Goal: Obtain resource: Download file/media

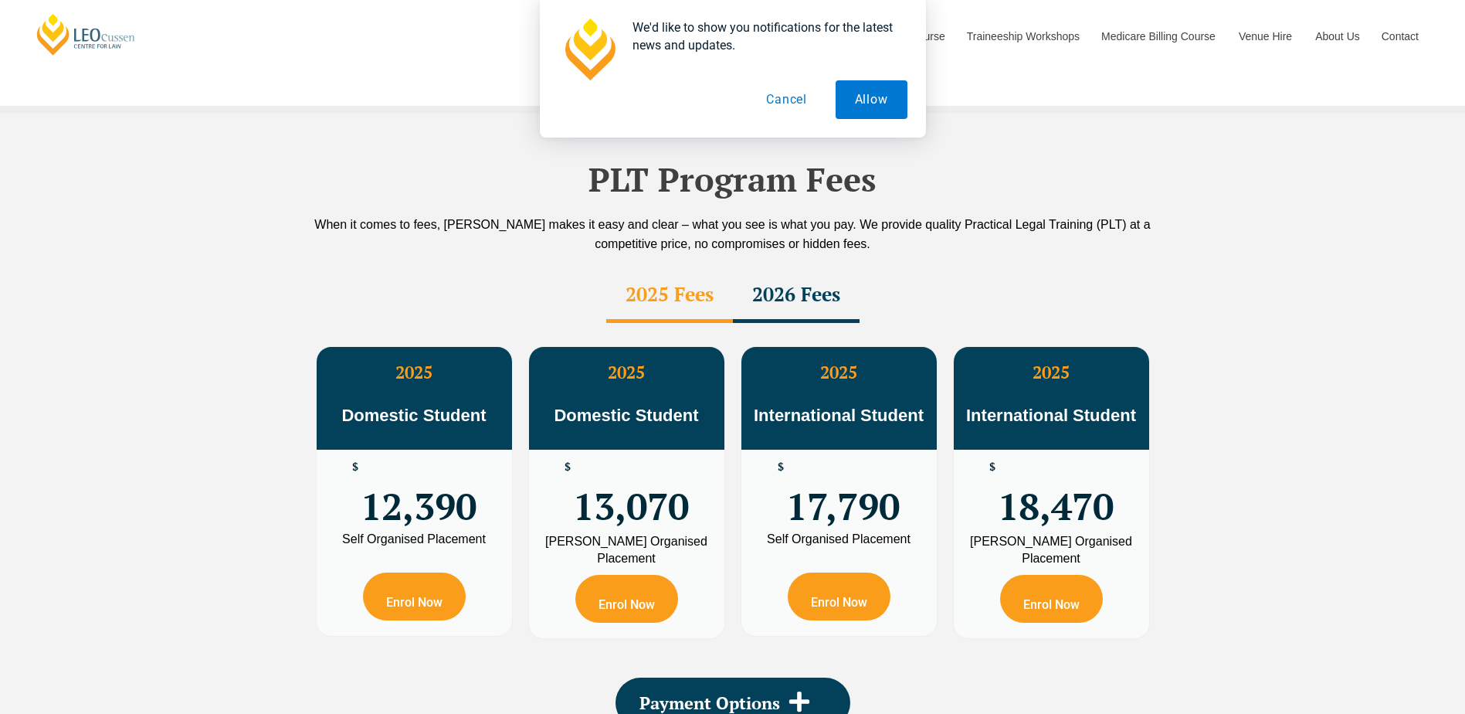
scroll to position [2627, 0]
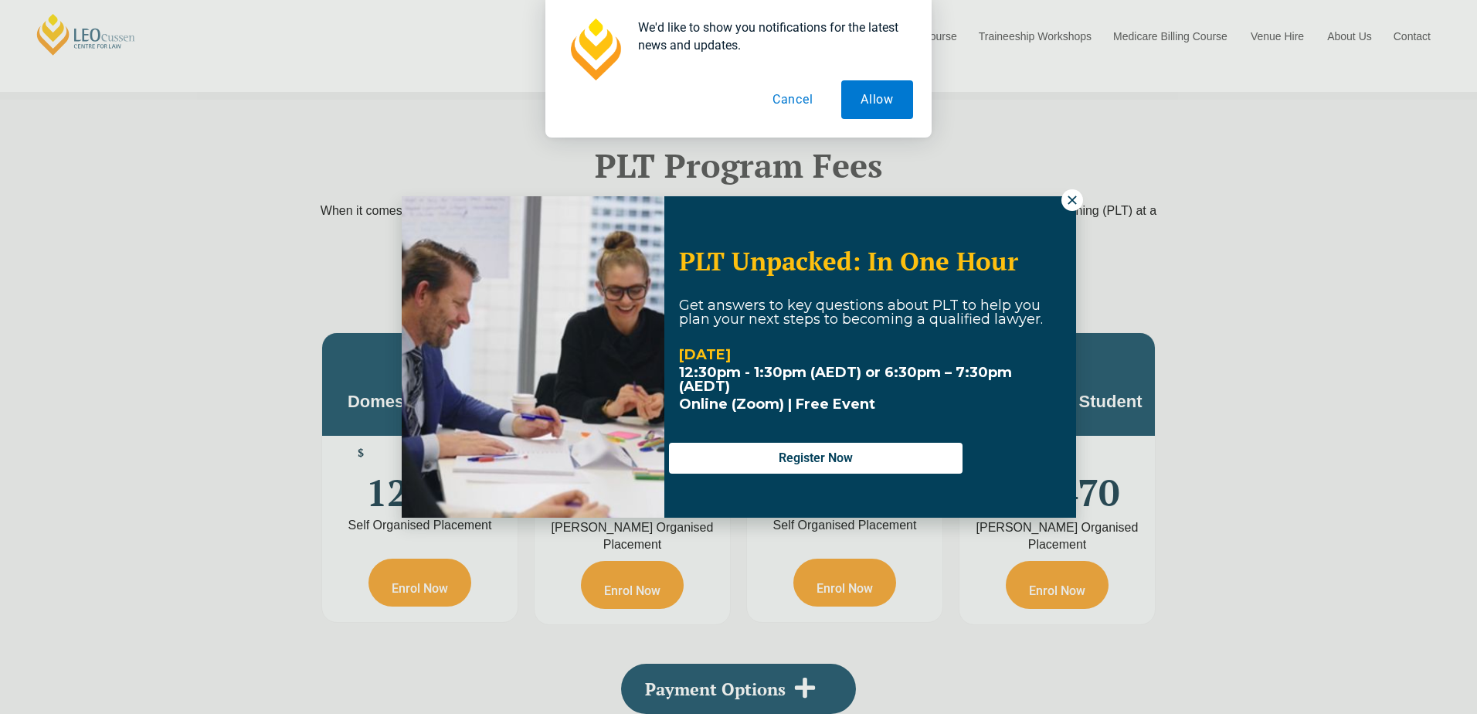
click at [1073, 202] on icon at bounding box center [1072, 200] width 14 height 14
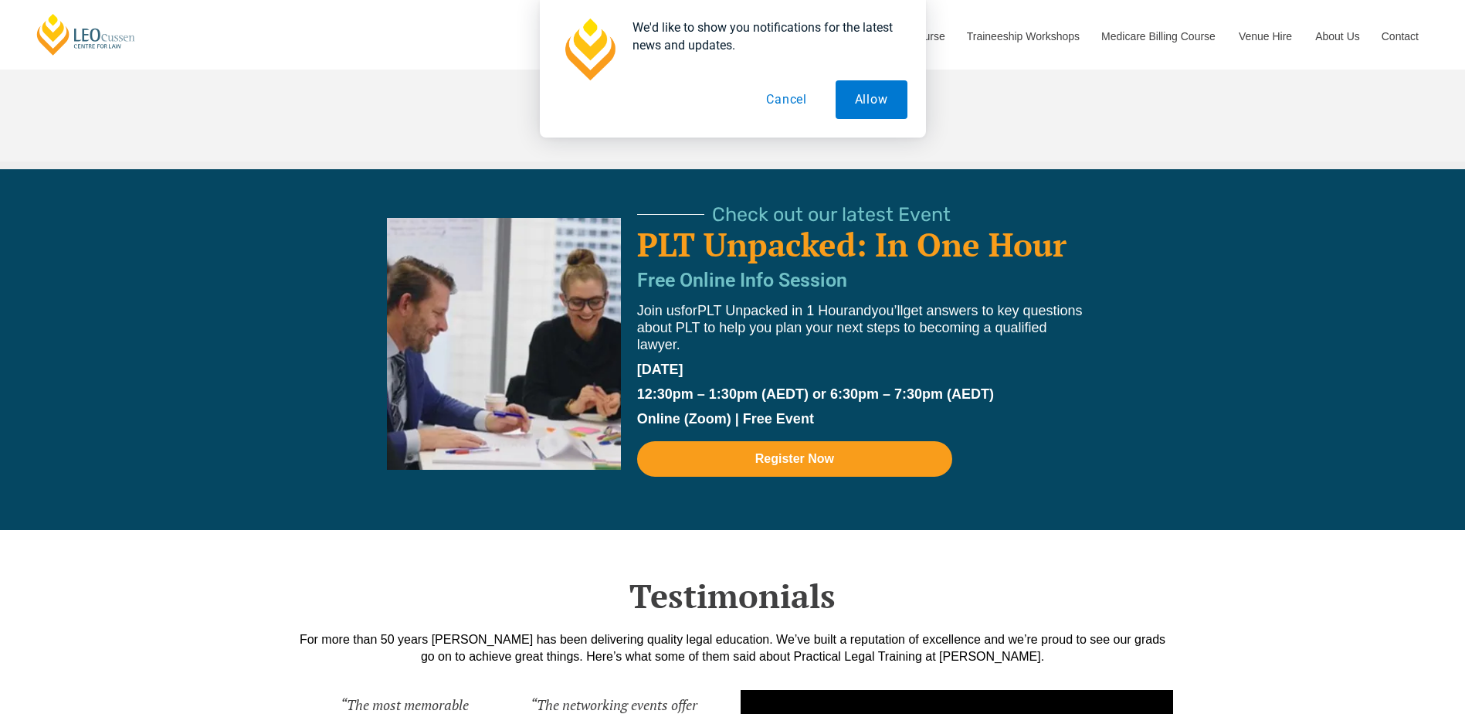
scroll to position [3245, 0]
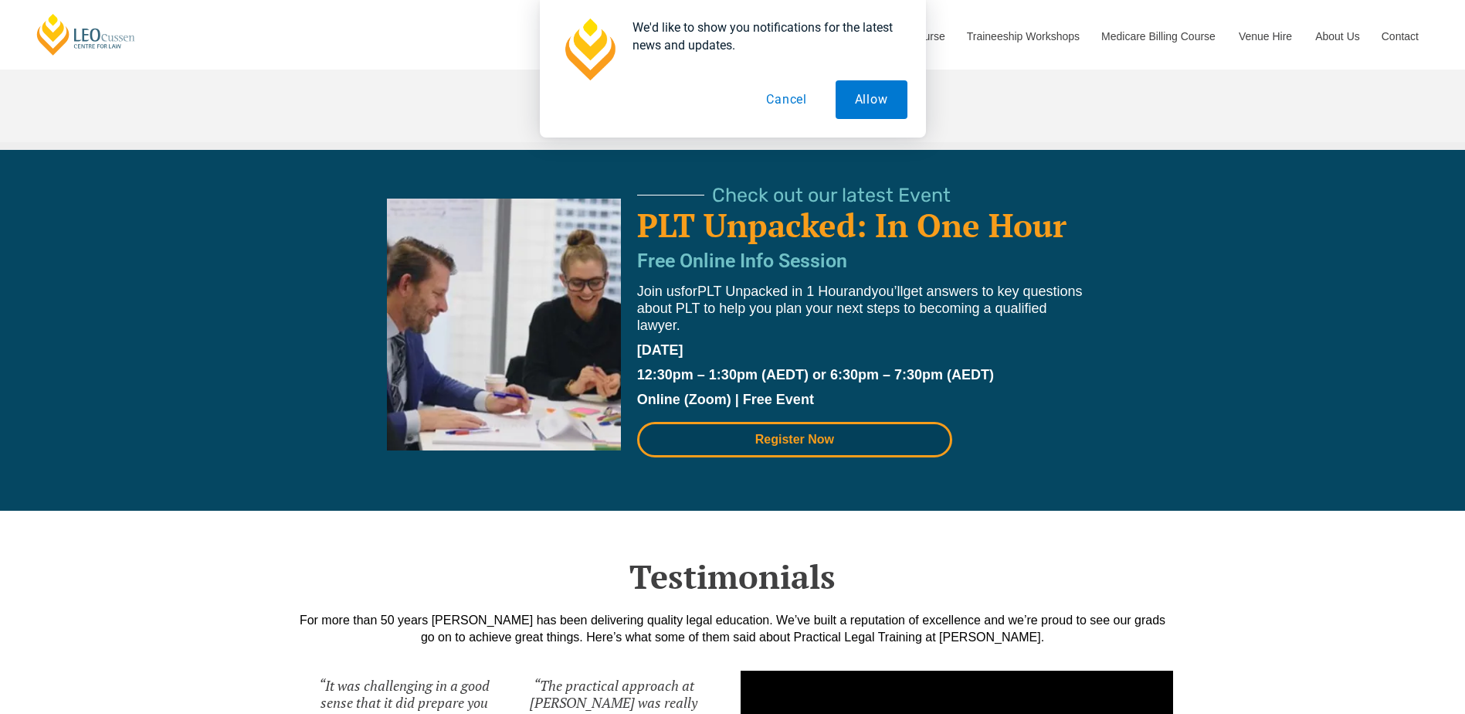
click at [779, 433] on span "Register Now" at bounding box center [795, 439] width 79 height 12
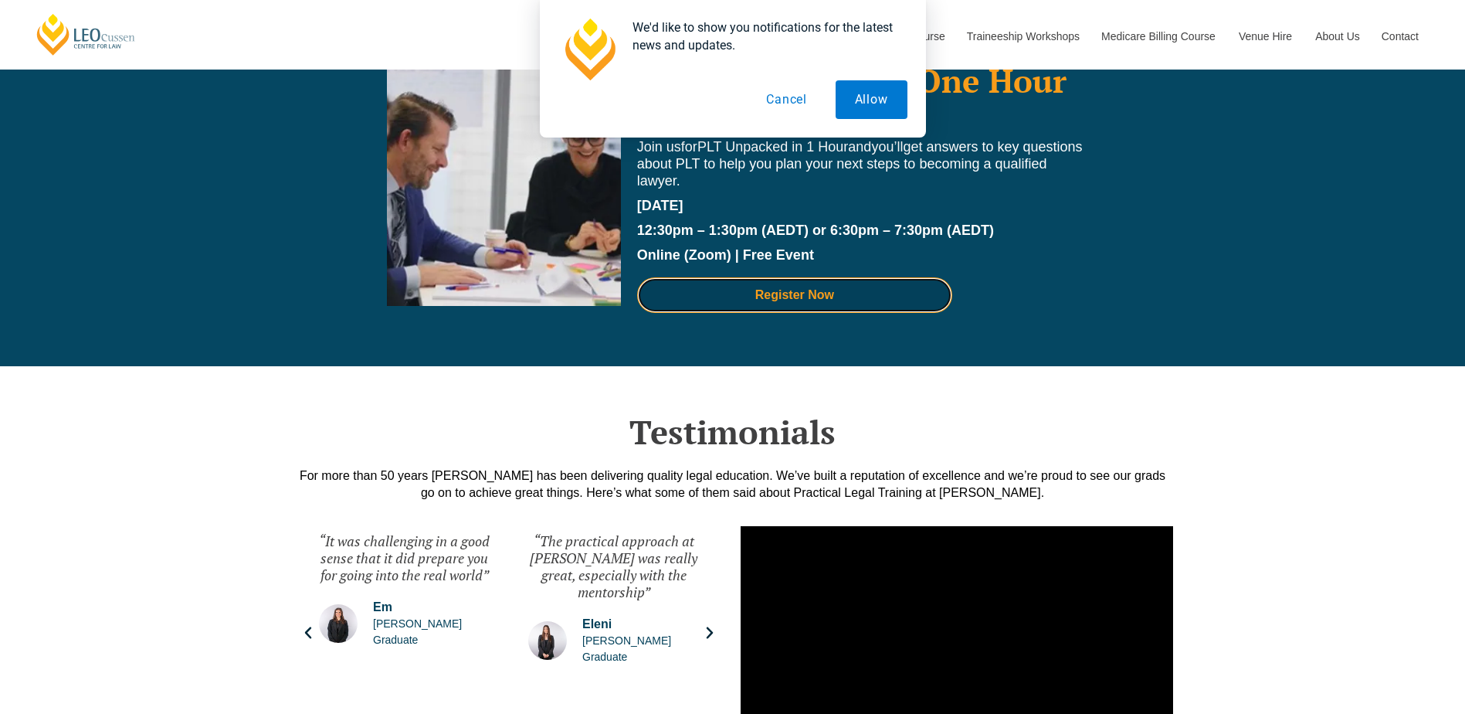
scroll to position [3399, 0]
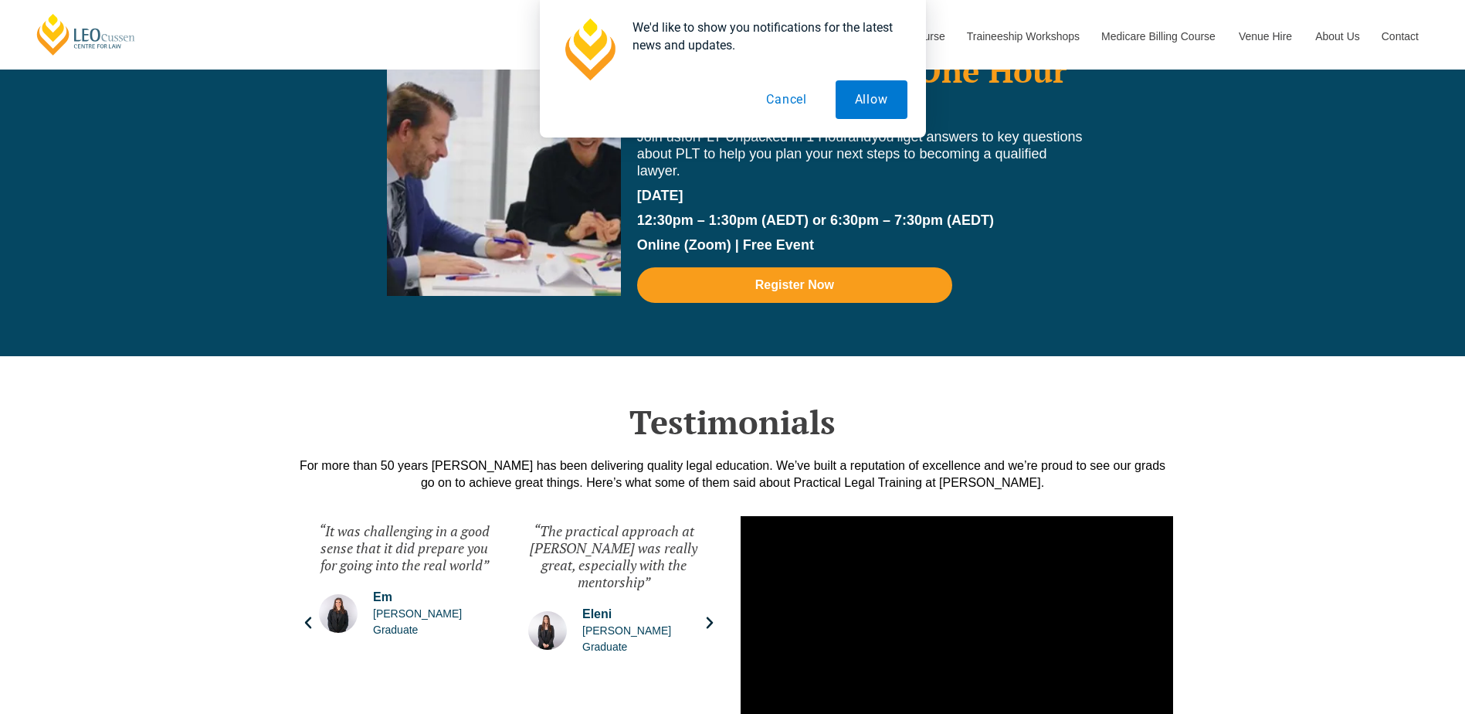
click at [790, 102] on button "Cancel" at bounding box center [787, 99] width 80 height 39
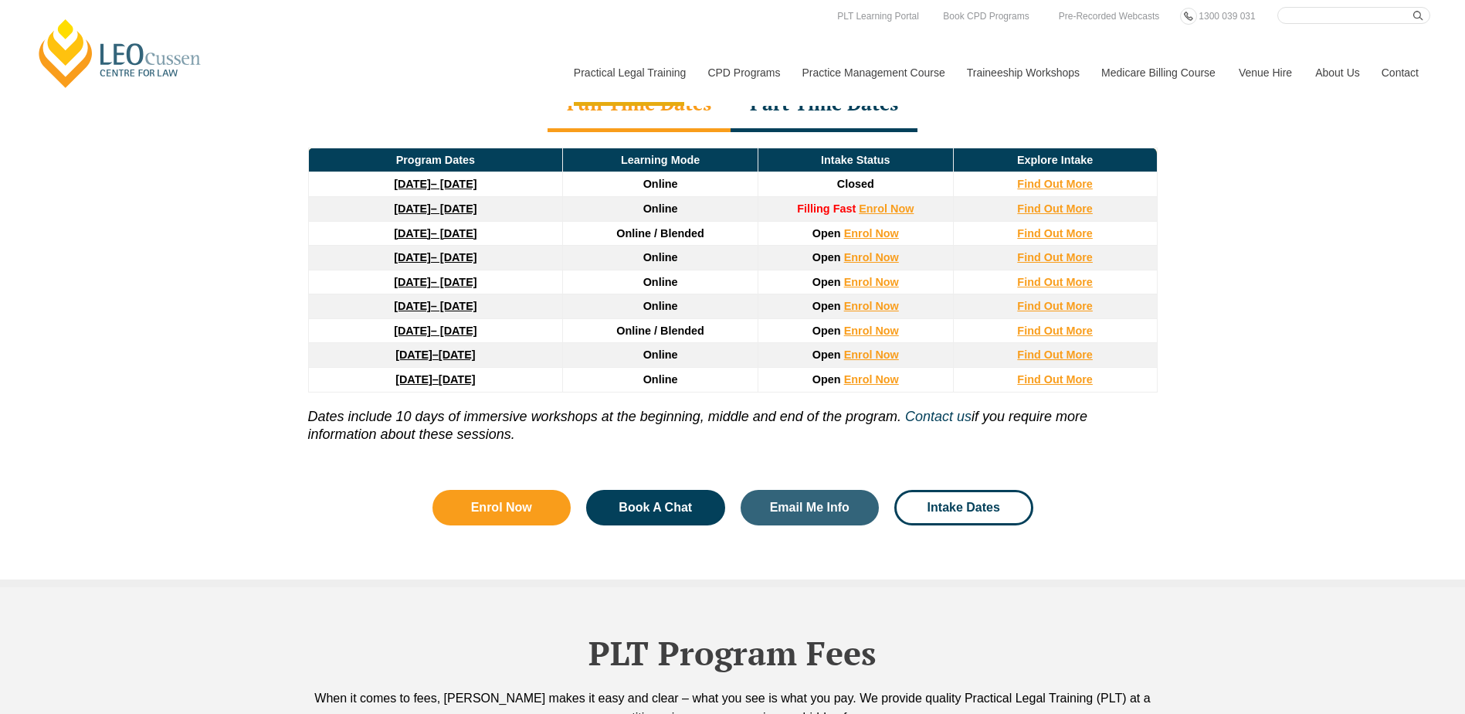
scroll to position [2009, 0]
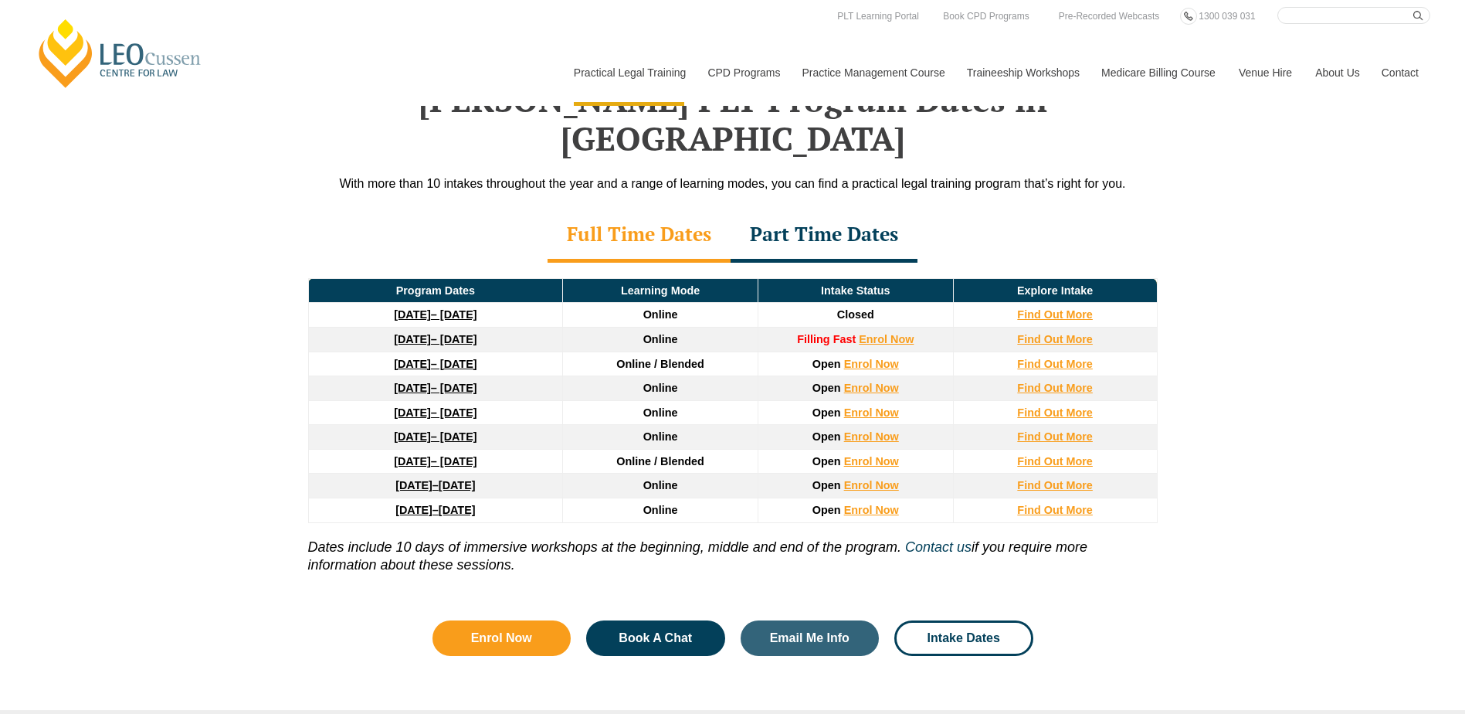
click at [776, 209] on div "Part Time Dates" at bounding box center [824, 236] width 187 height 54
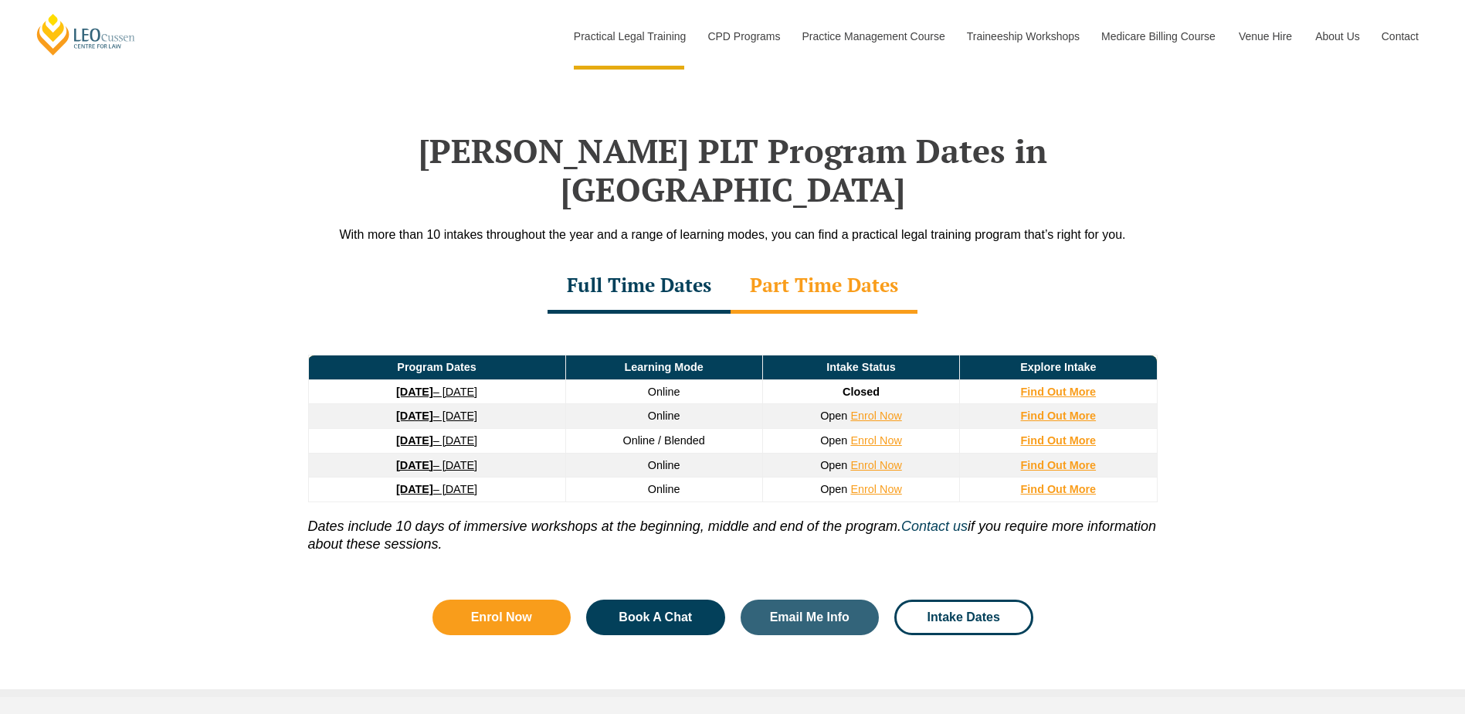
scroll to position [1931, 0]
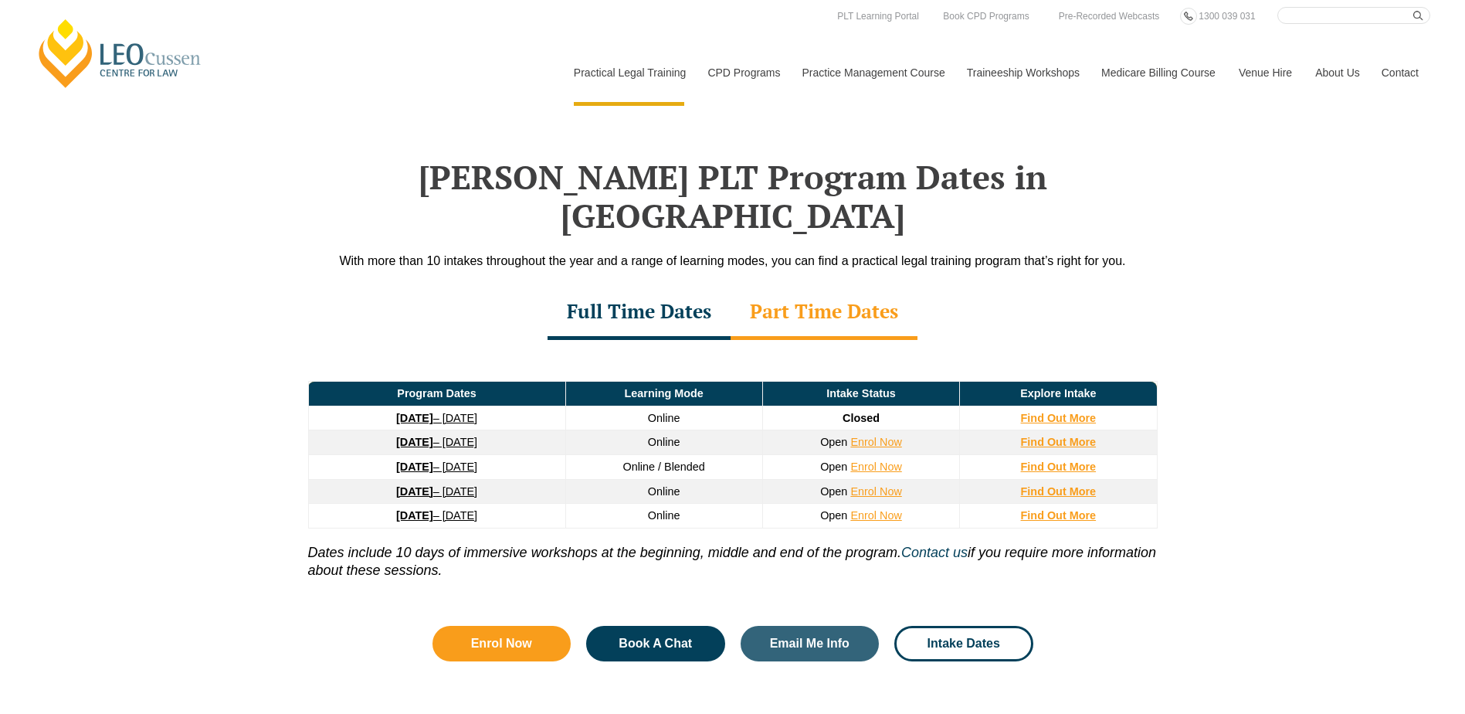
click at [606, 291] on div "Full Time Dates" at bounding box center [639, 313] width 183 height 54
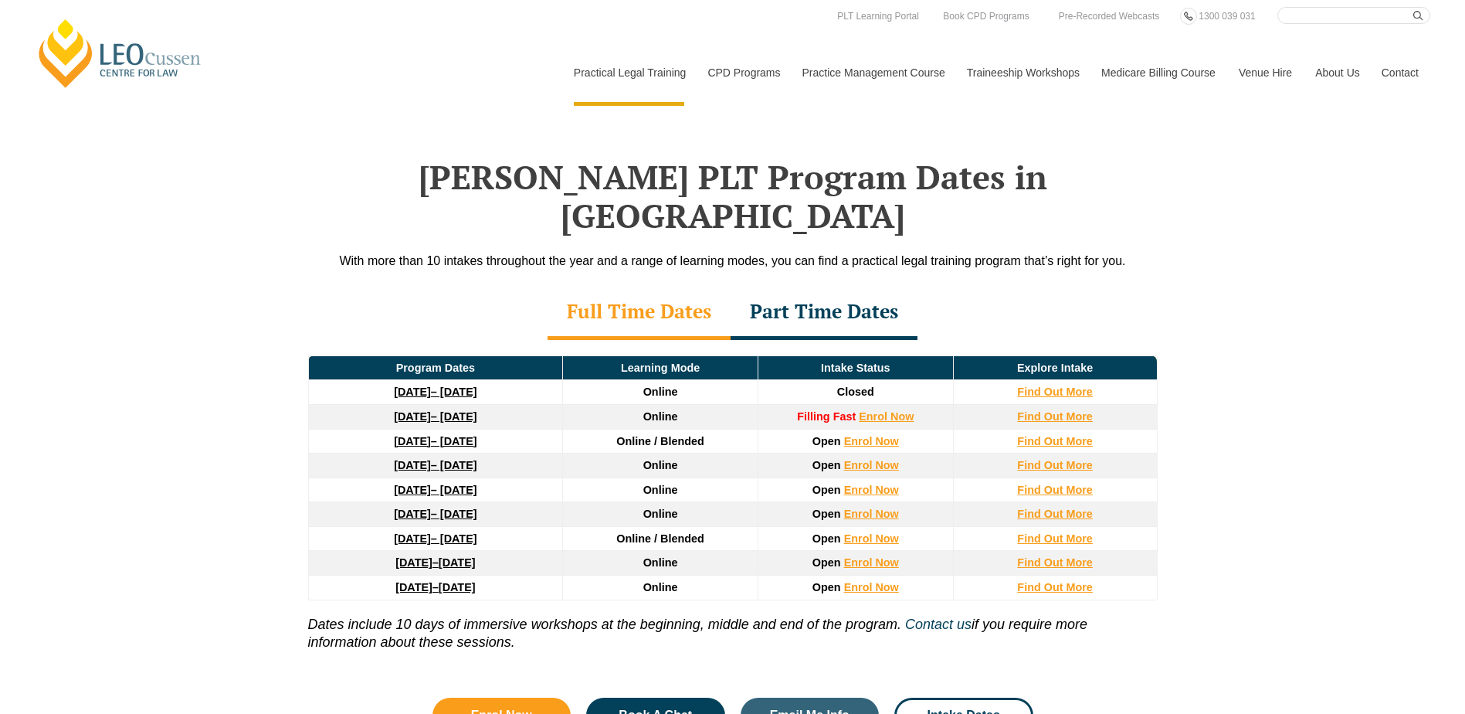
click at [803, 286] on div "Part Time Dates" at bounding box center [824, 313] width 187 height 54
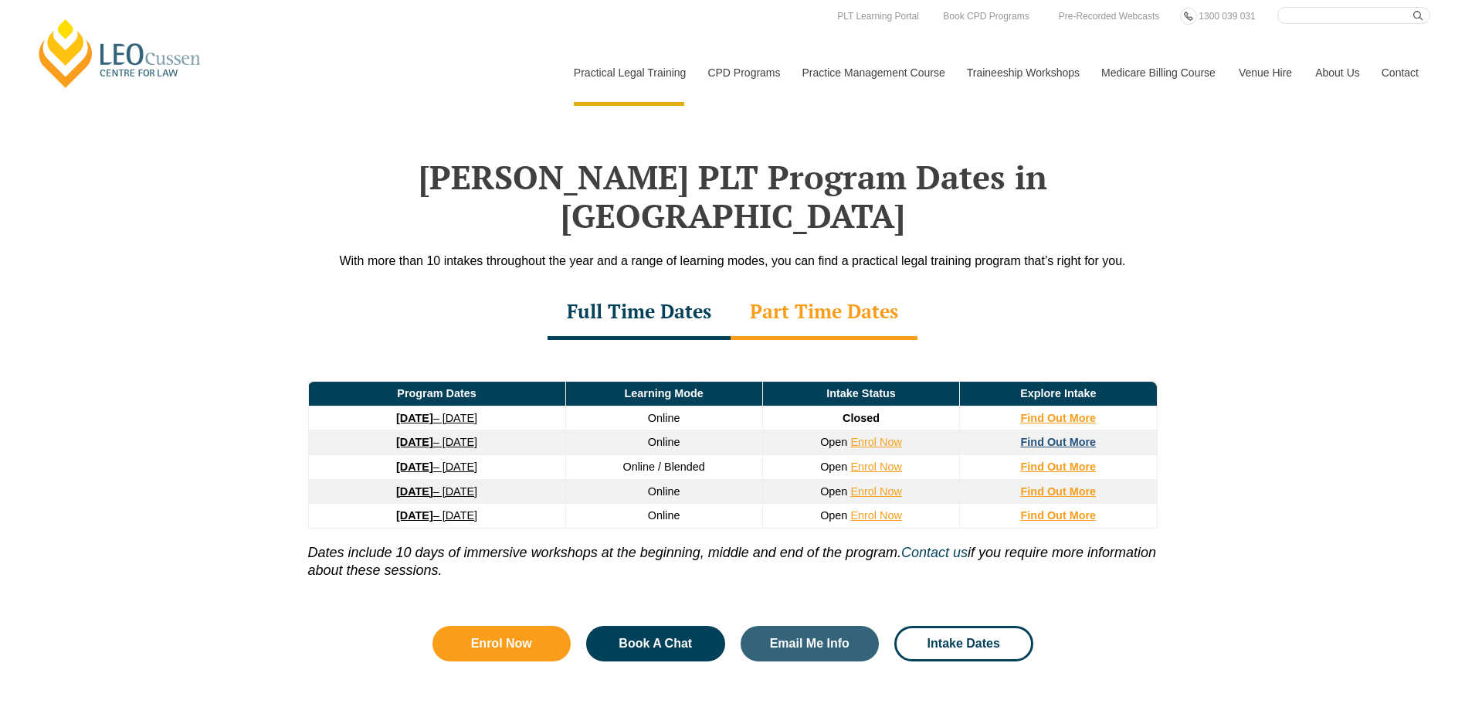
click at [1060, 436] on strong "Find Out More" at bounding box center [1059, 442] width 76 height 12
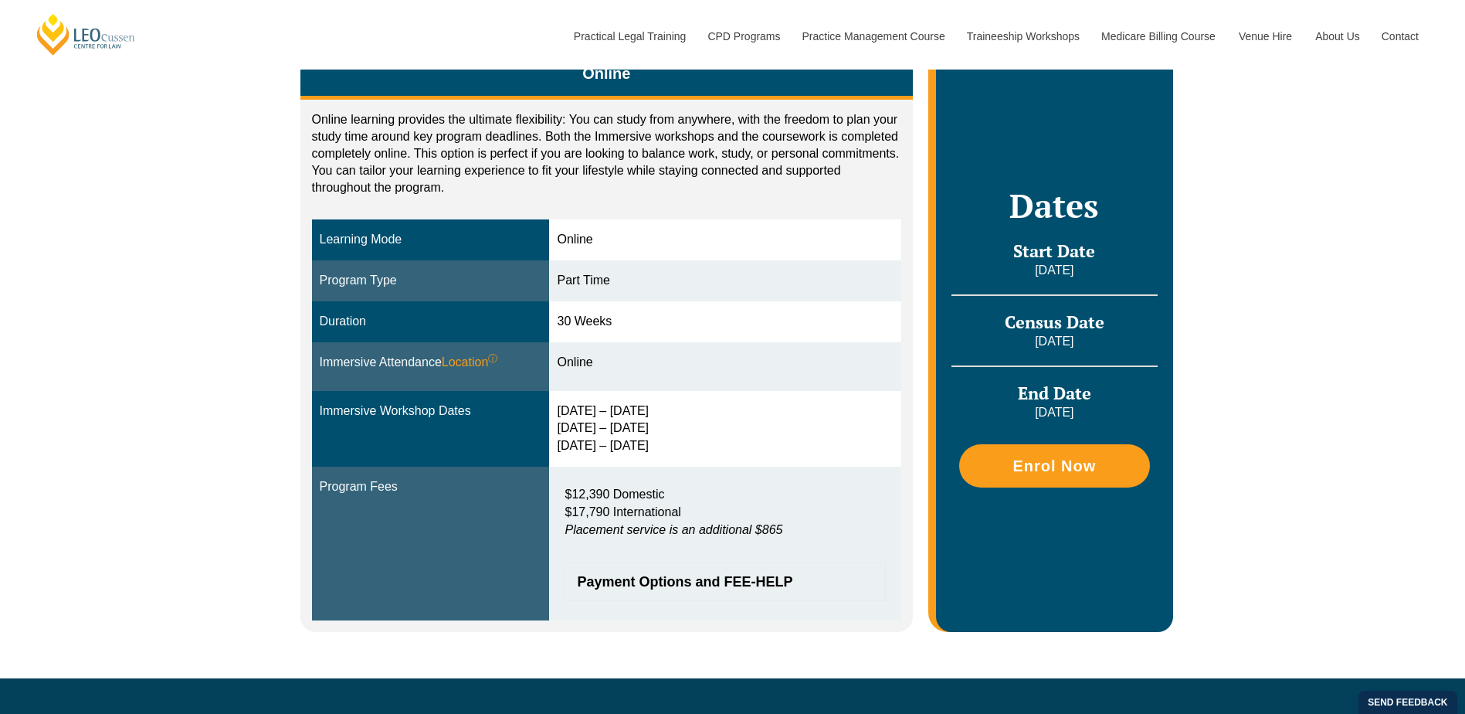
scroll to position [309, 0]
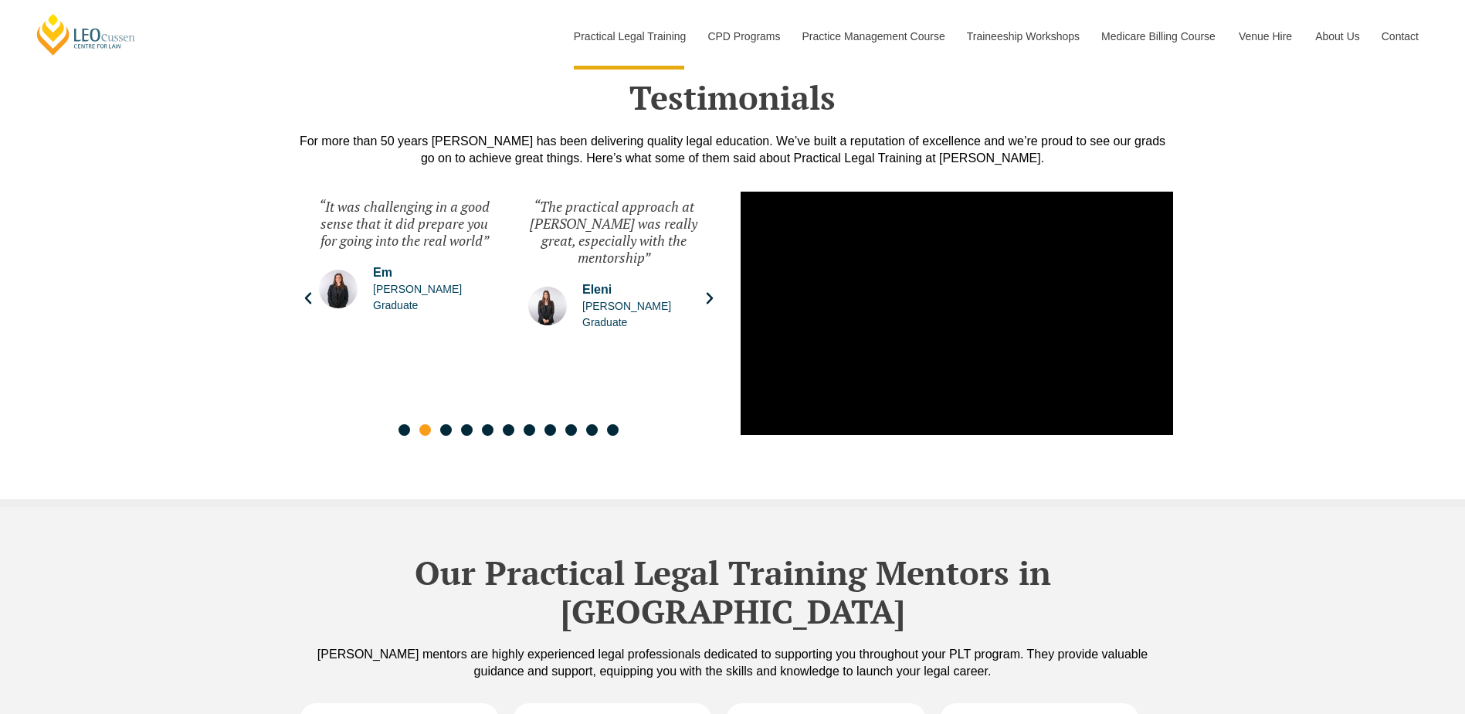
scroll to position [3785, 0]
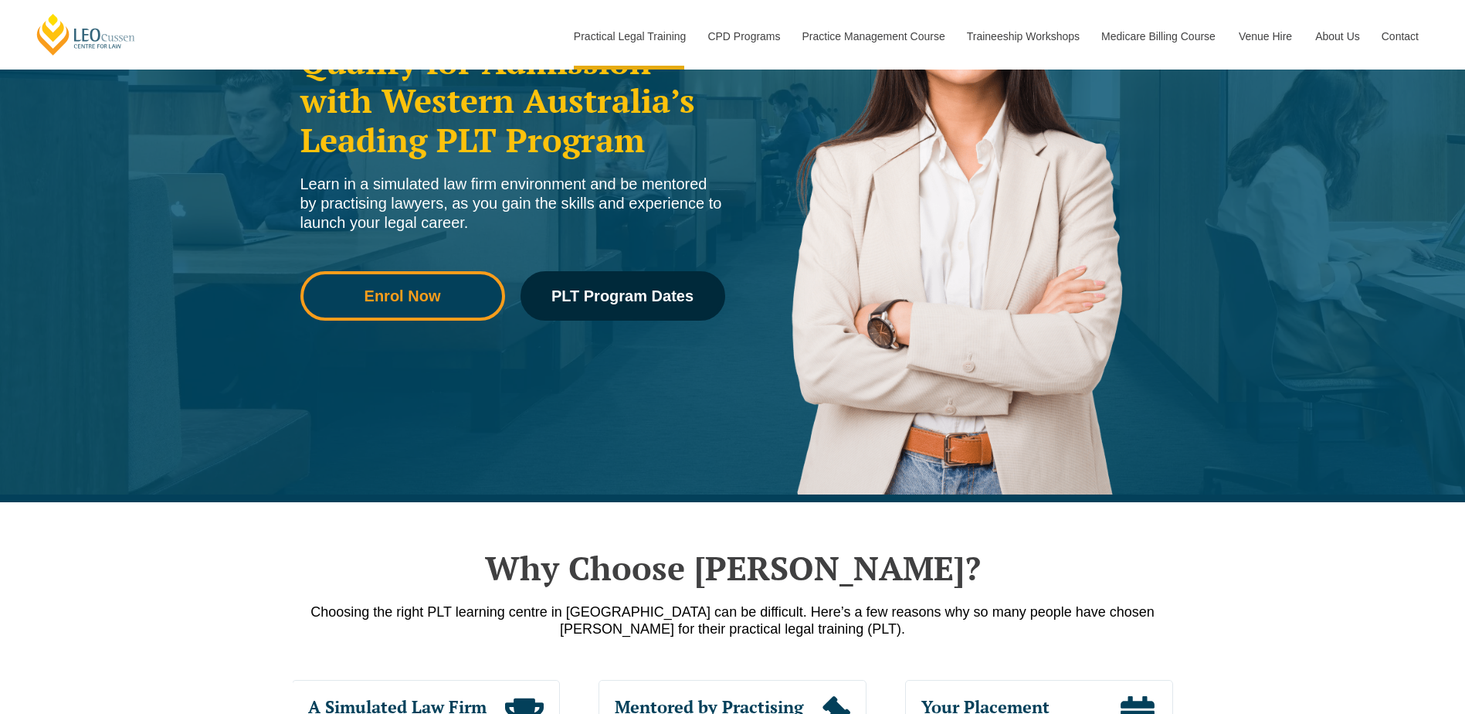
scroll to position [309, 0]
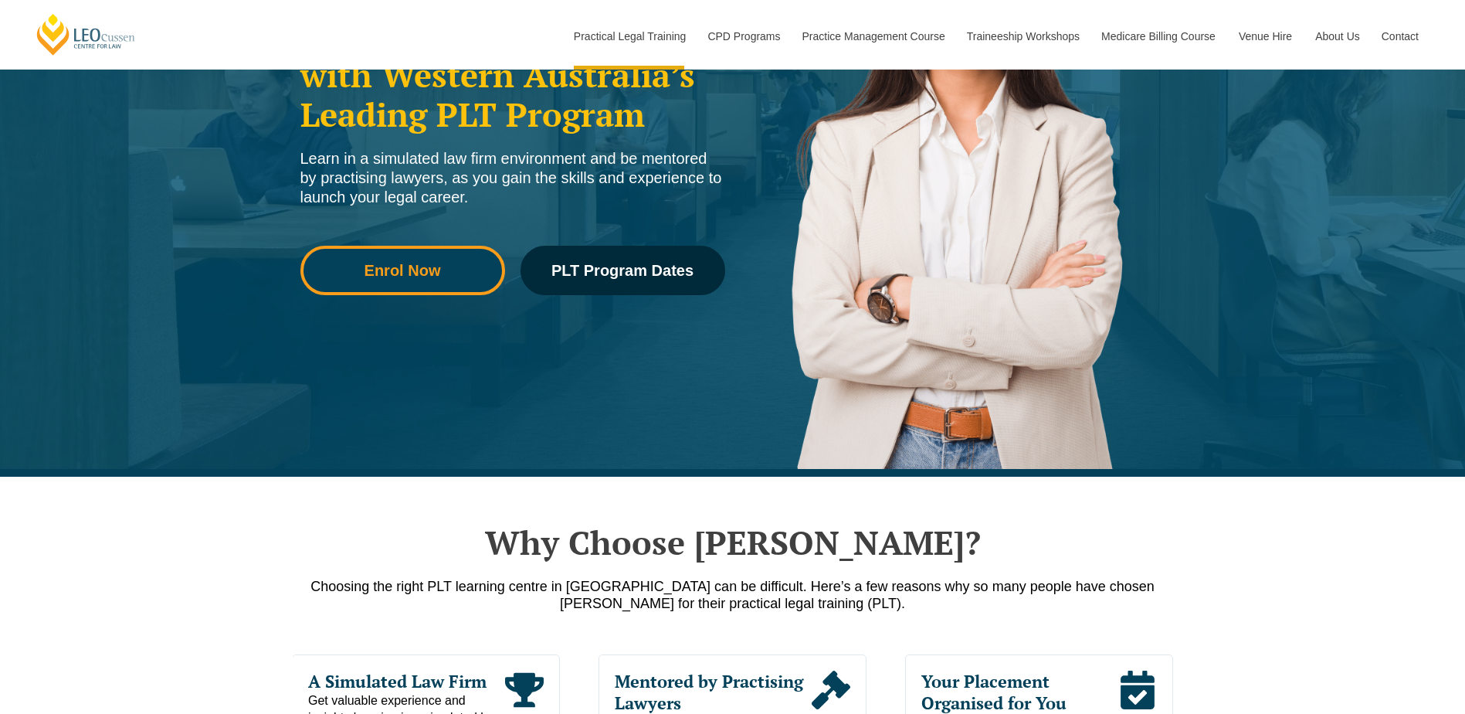
click at [368, 265] on span "Enrol Now" at bounding box center [403, 270] width 76 height 15
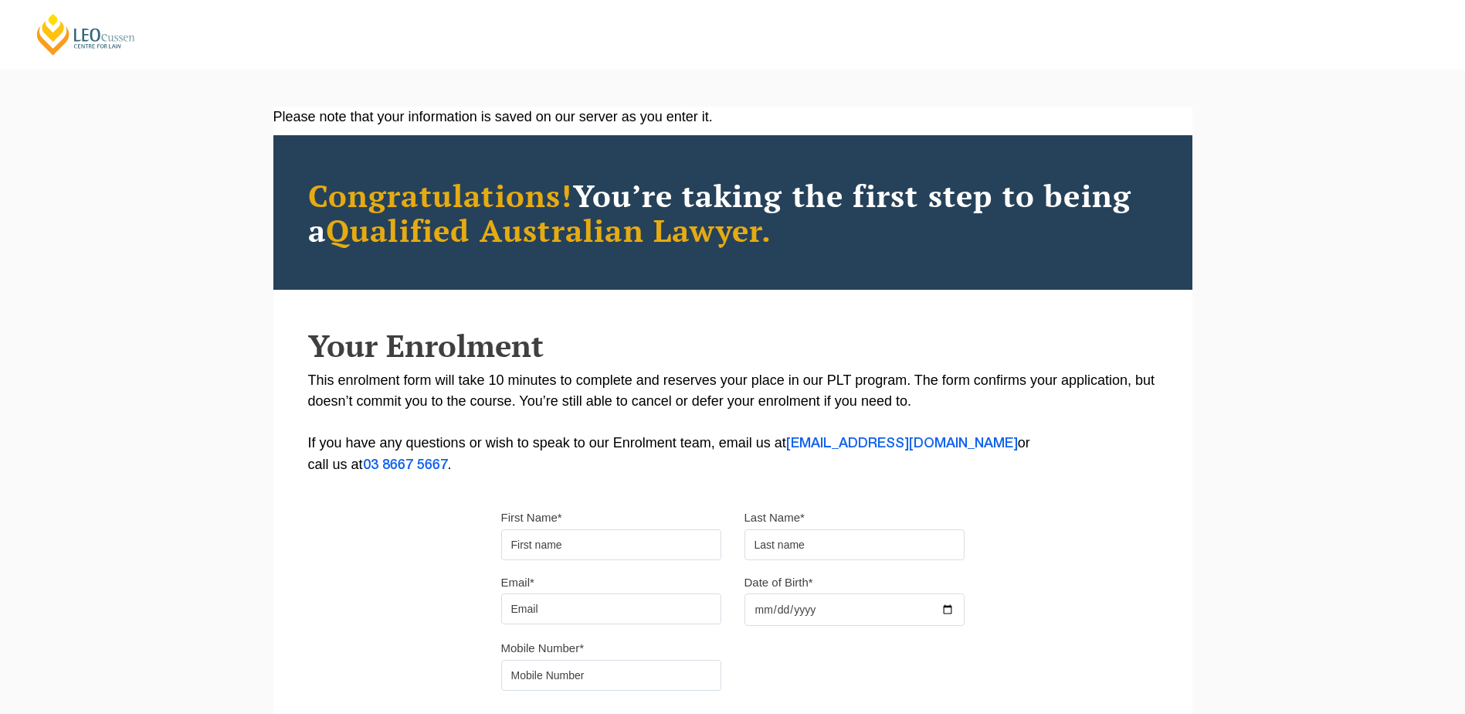
scroll to position [18, 0]
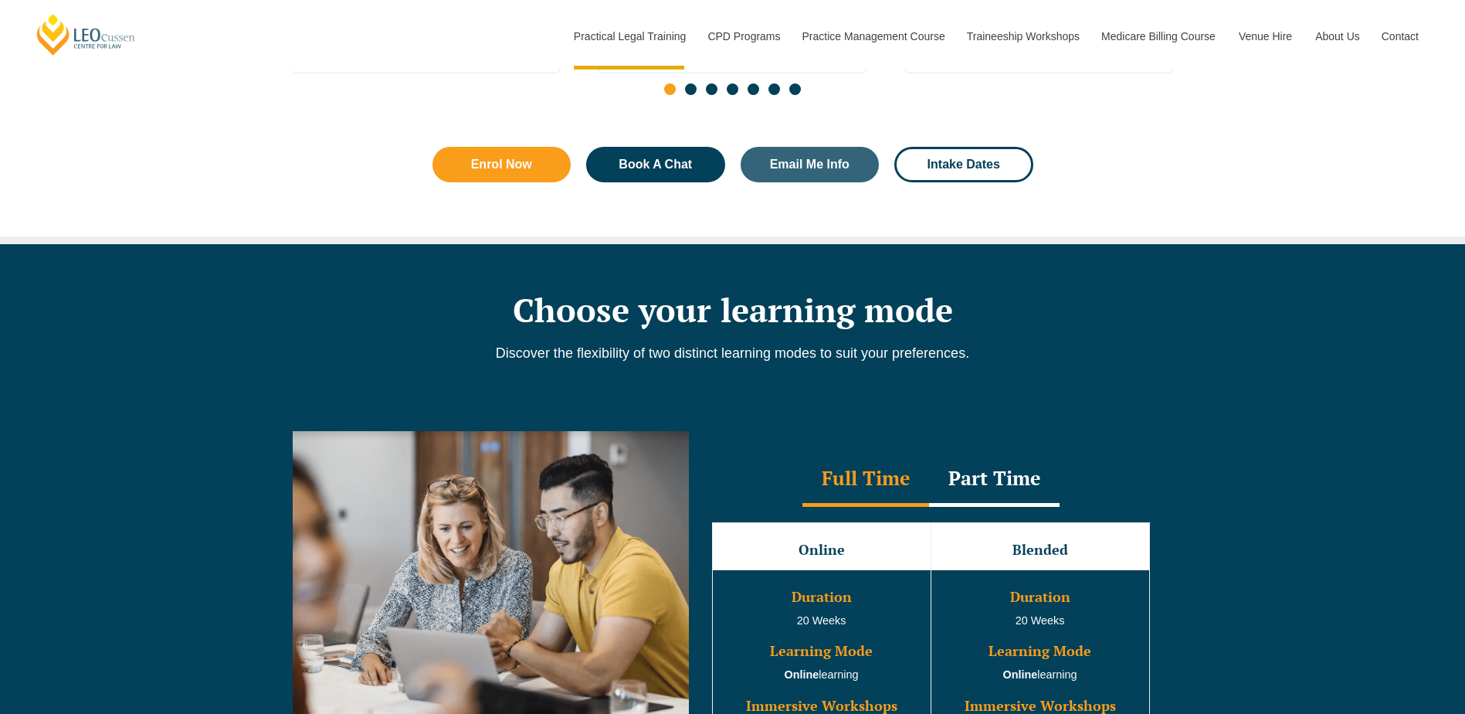
scroll to position [1391, 0]
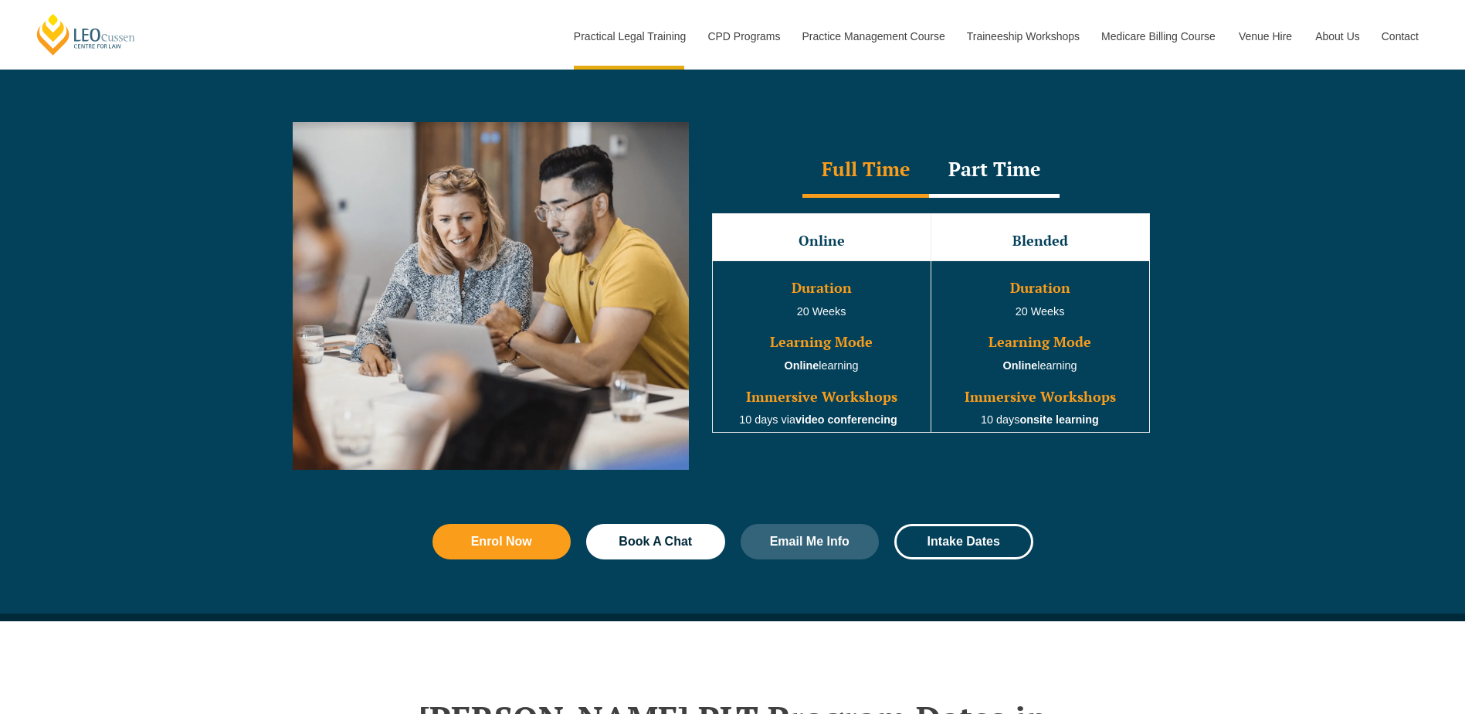
click at [984, 174] on div "Part Time" at bounding box center [994, 171] width 131 height 54
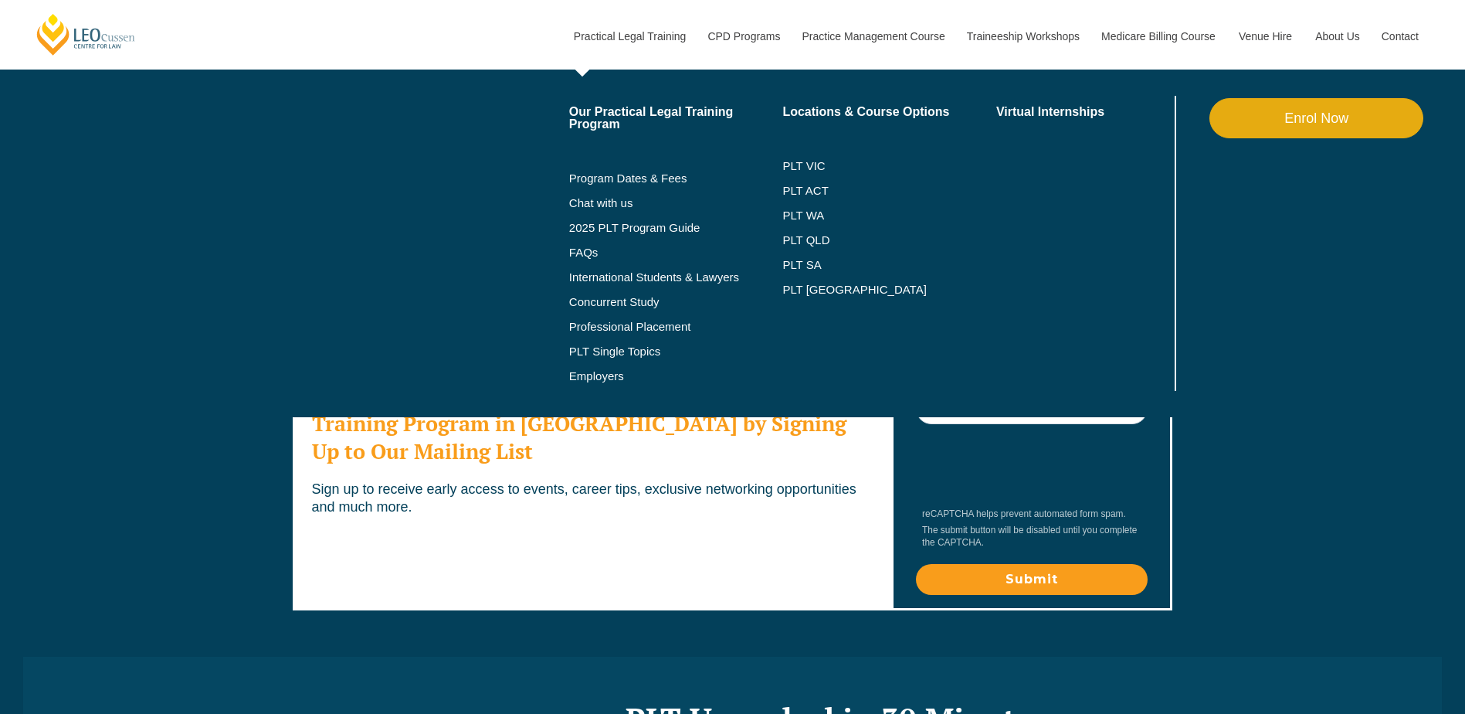
scroll to position [8575, 0]
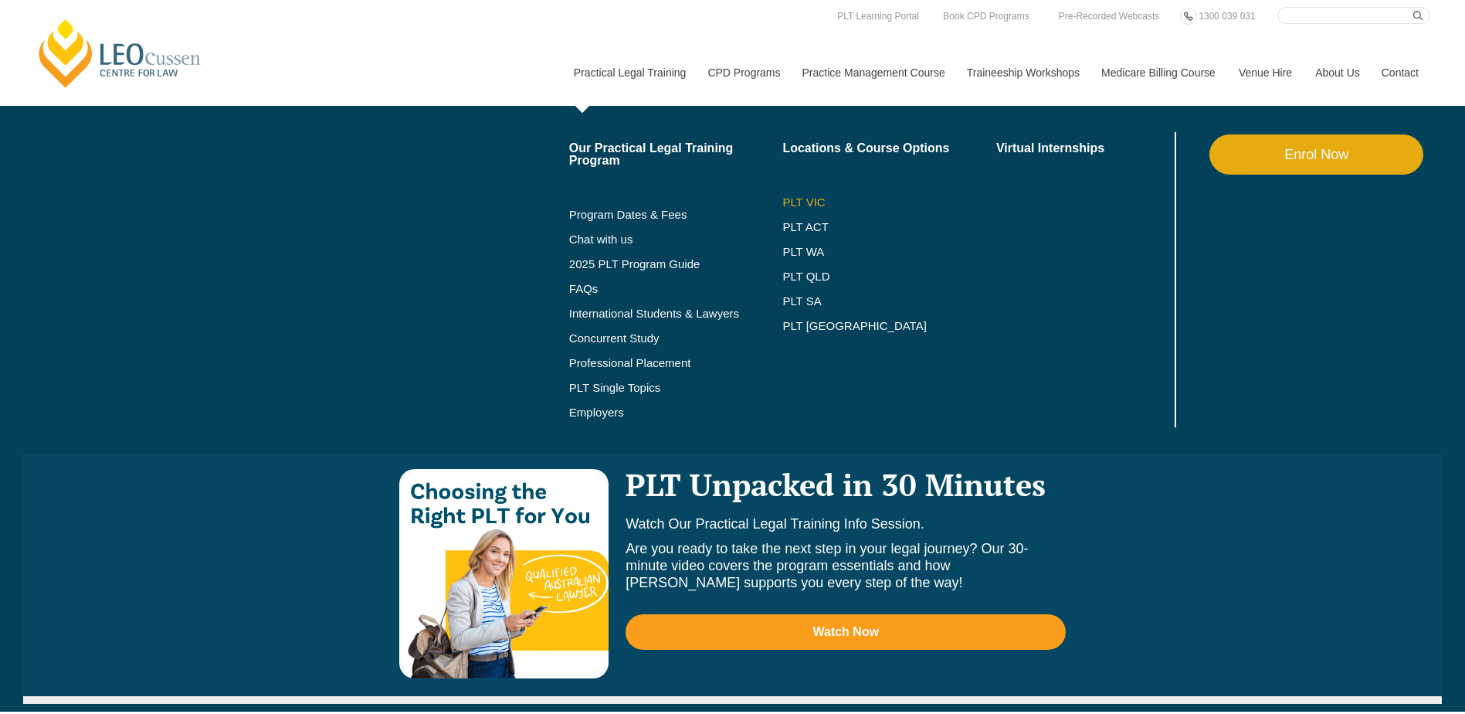
click at [813, 200] on link "PLT VIC" at bounding box center [890, 202] width 214 height 12
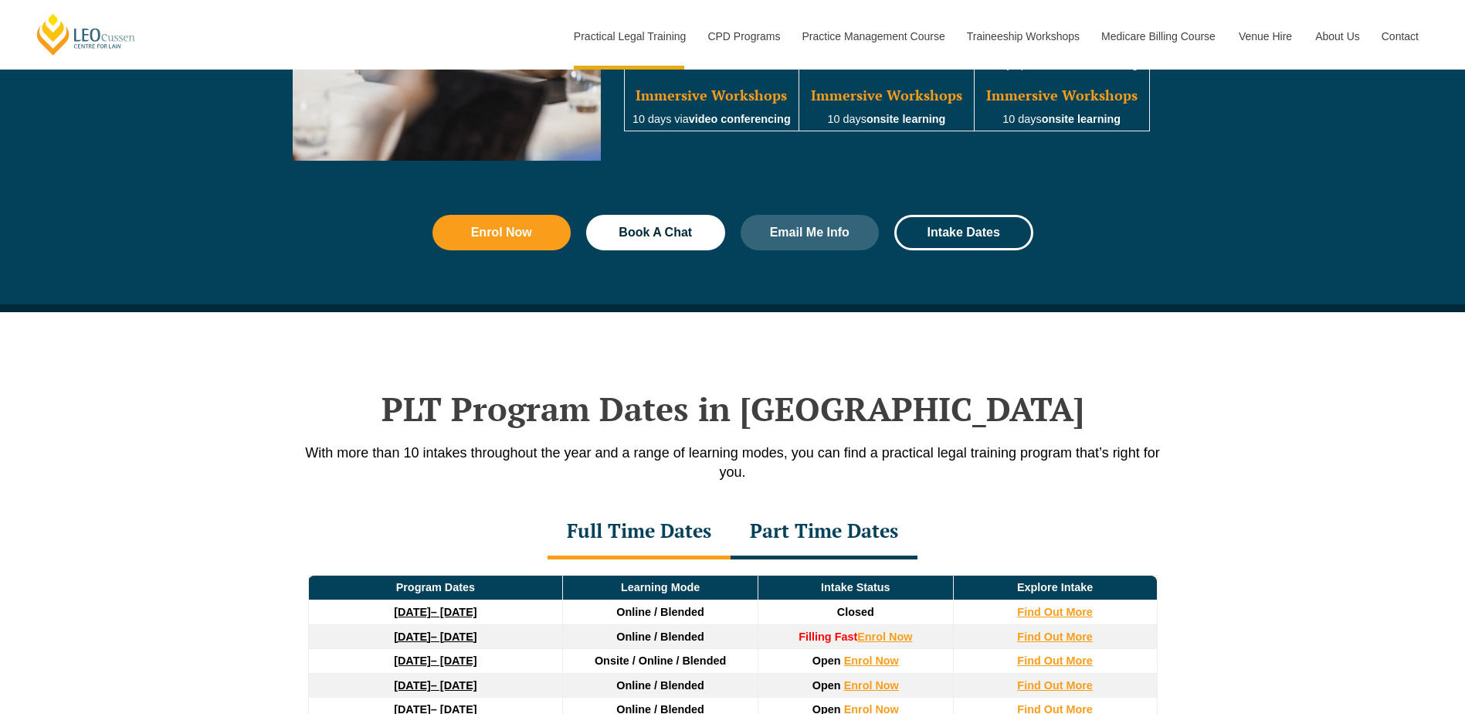
scroll to position [2009, 0]
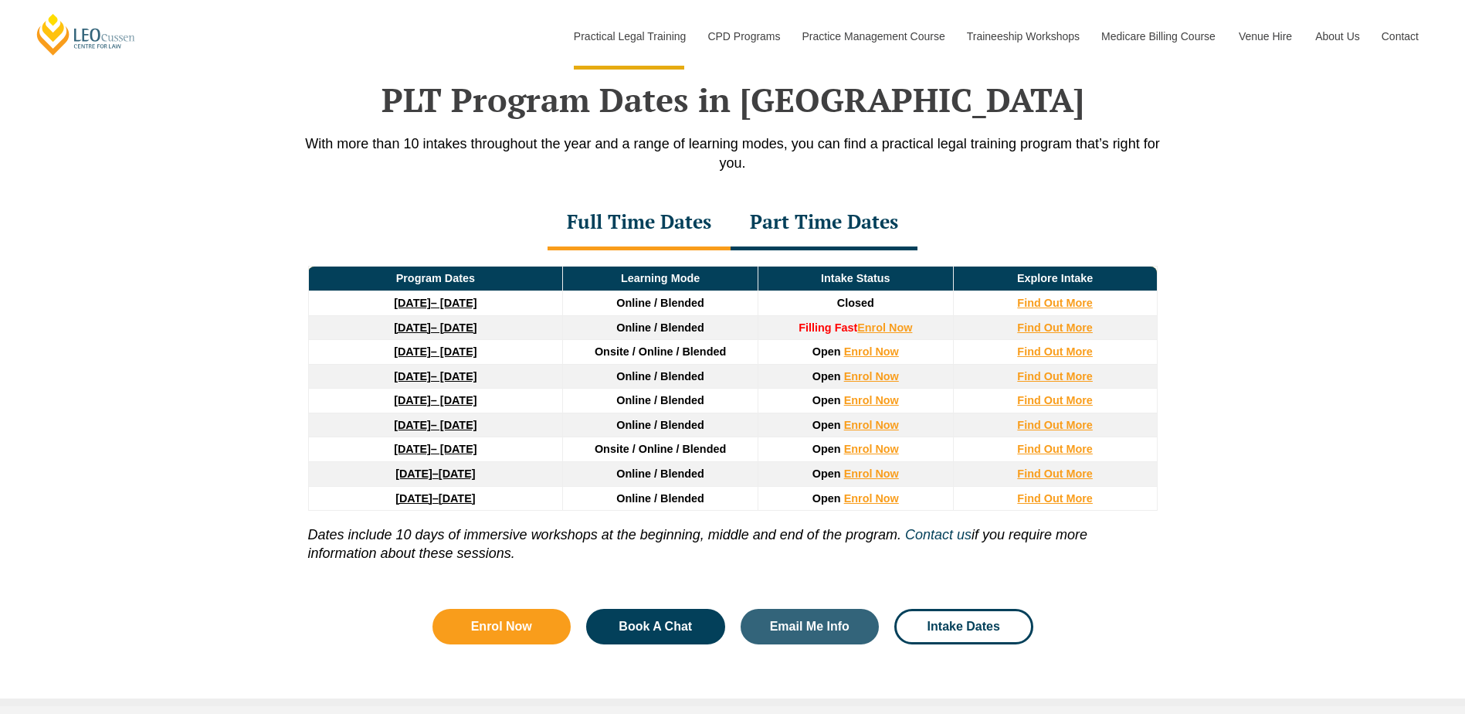
click at [808, 219] on div "Part Time Dates" at bounding box center [824, 223] width 187 height 54
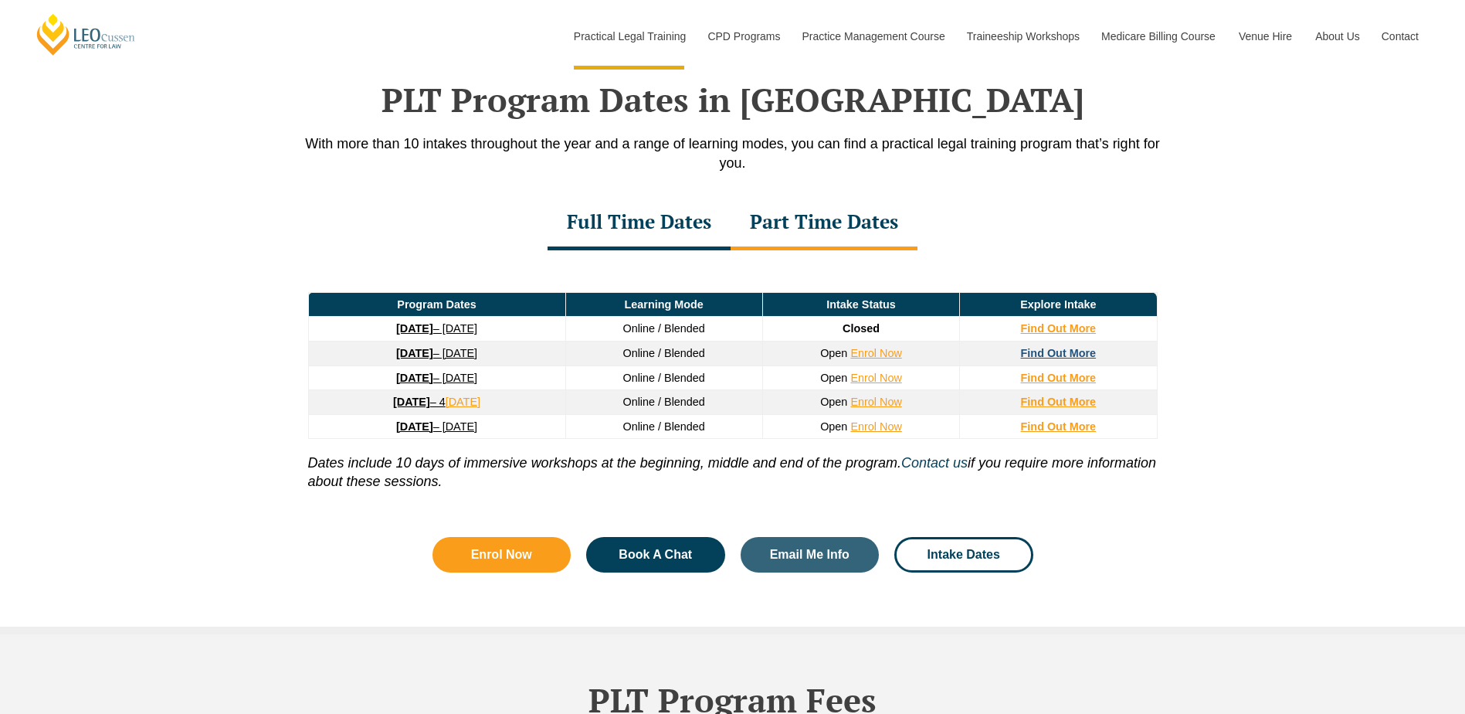
click at [1062, 354] on strong "Find Out More" at bounding box center [1059, 353] width 76 height 12
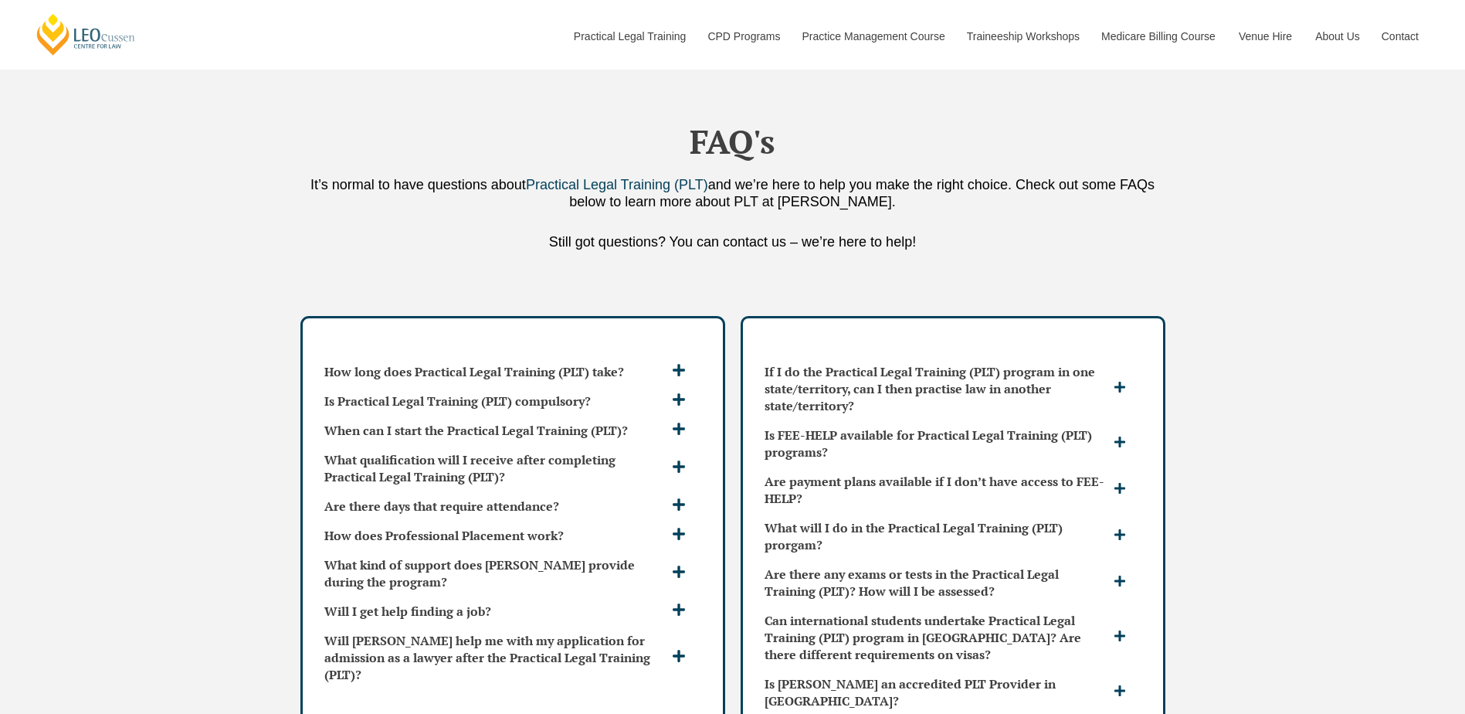
scroll to position [3940, 0]
click at [623, 362] on h3 "How long does Practical Legal Training (PLT) take?" at bounding box center [496, 370] width 344 height 17
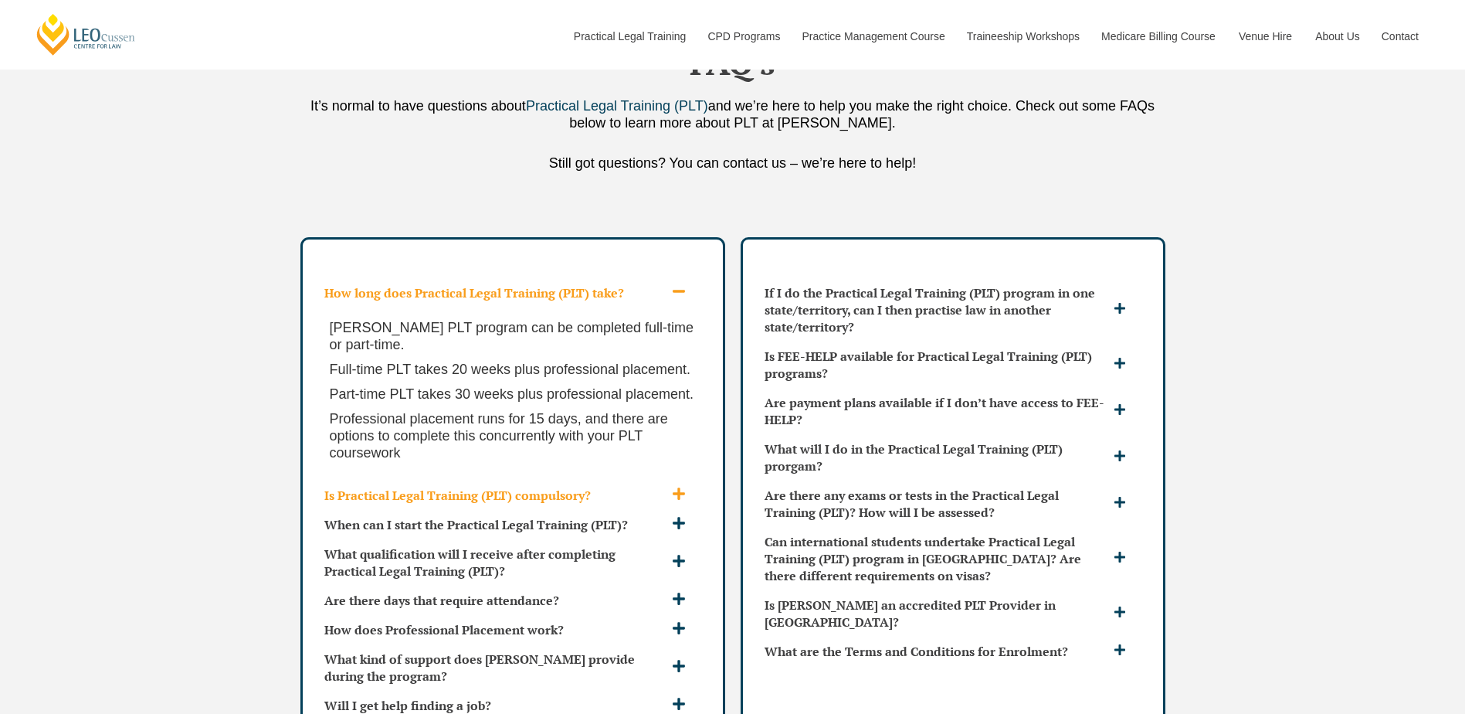
scroll to position [4094, 0]
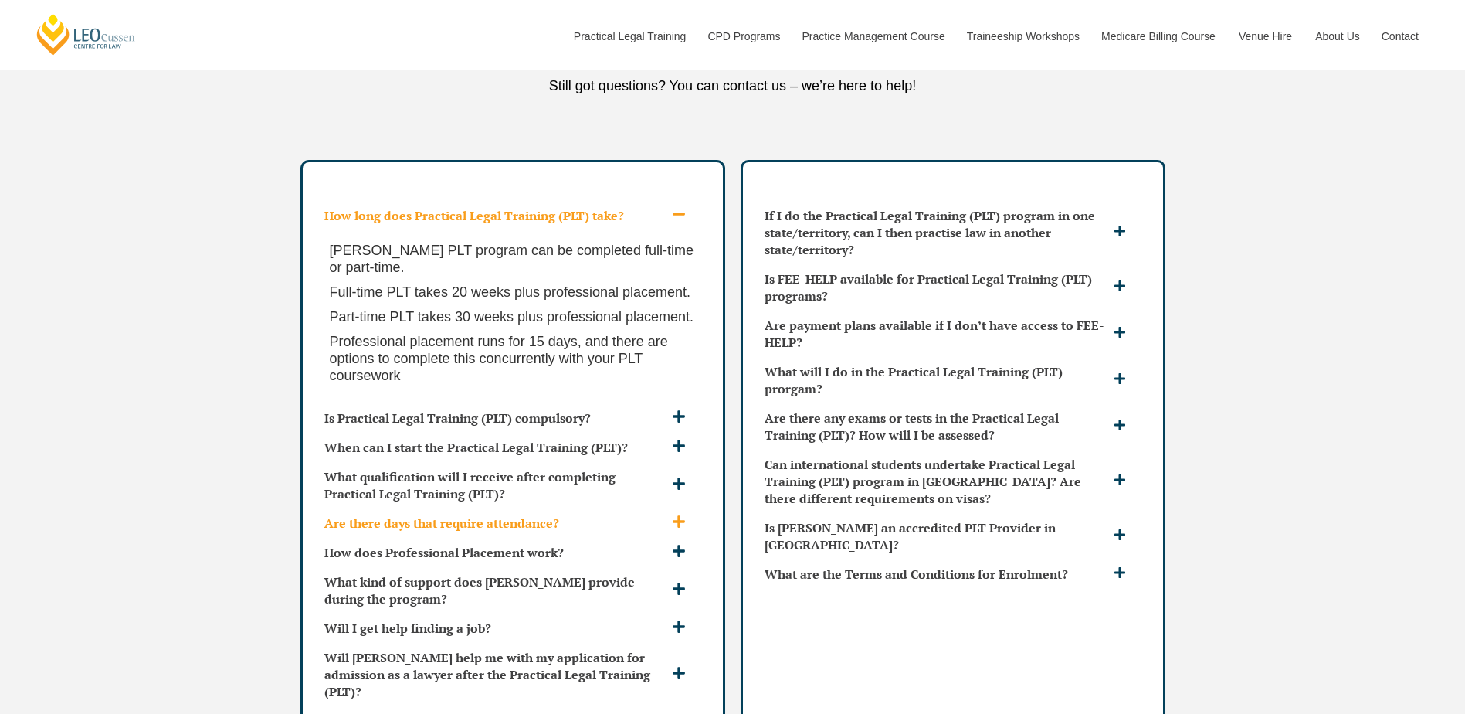
click at [565, 514] on h3 "Are there days that require attendance?" at bounding box center [496, 522] width 344 height 17
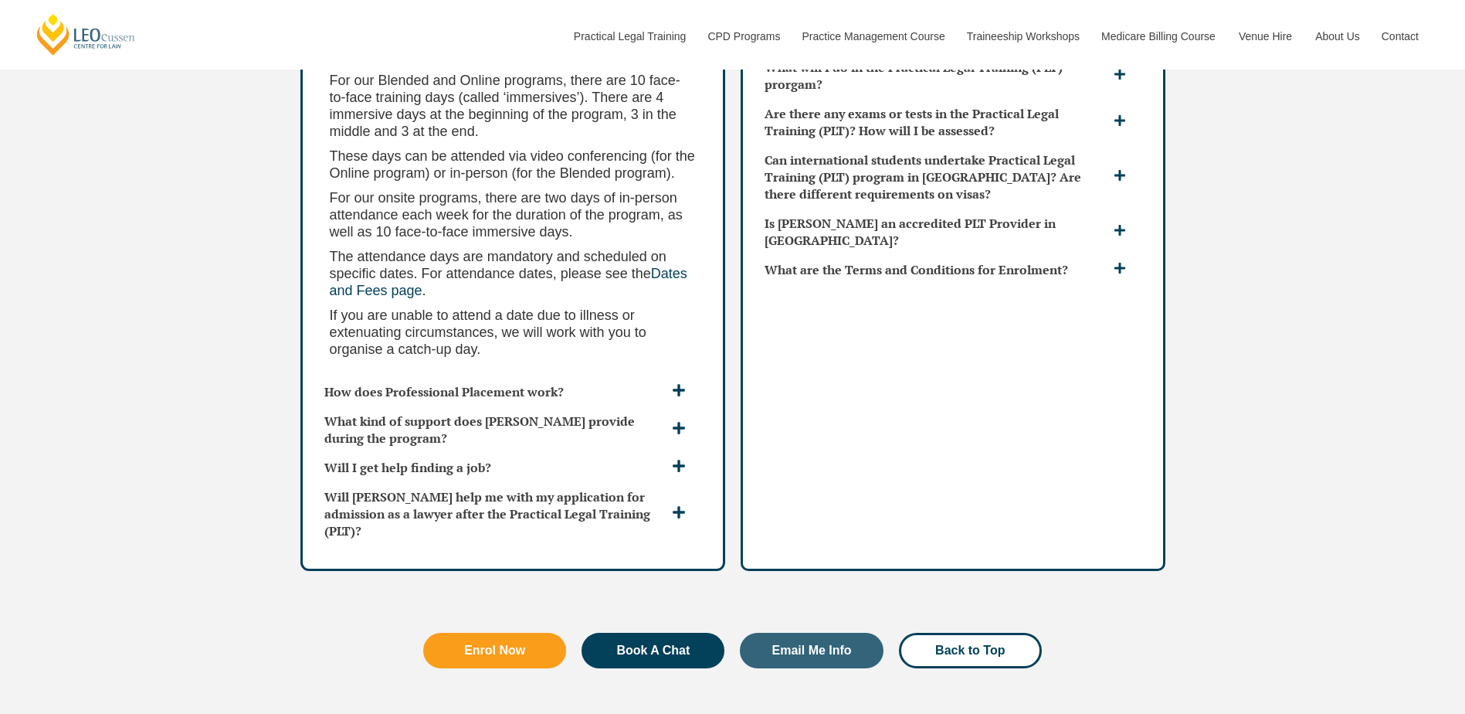
scroll to position [4403, 0]
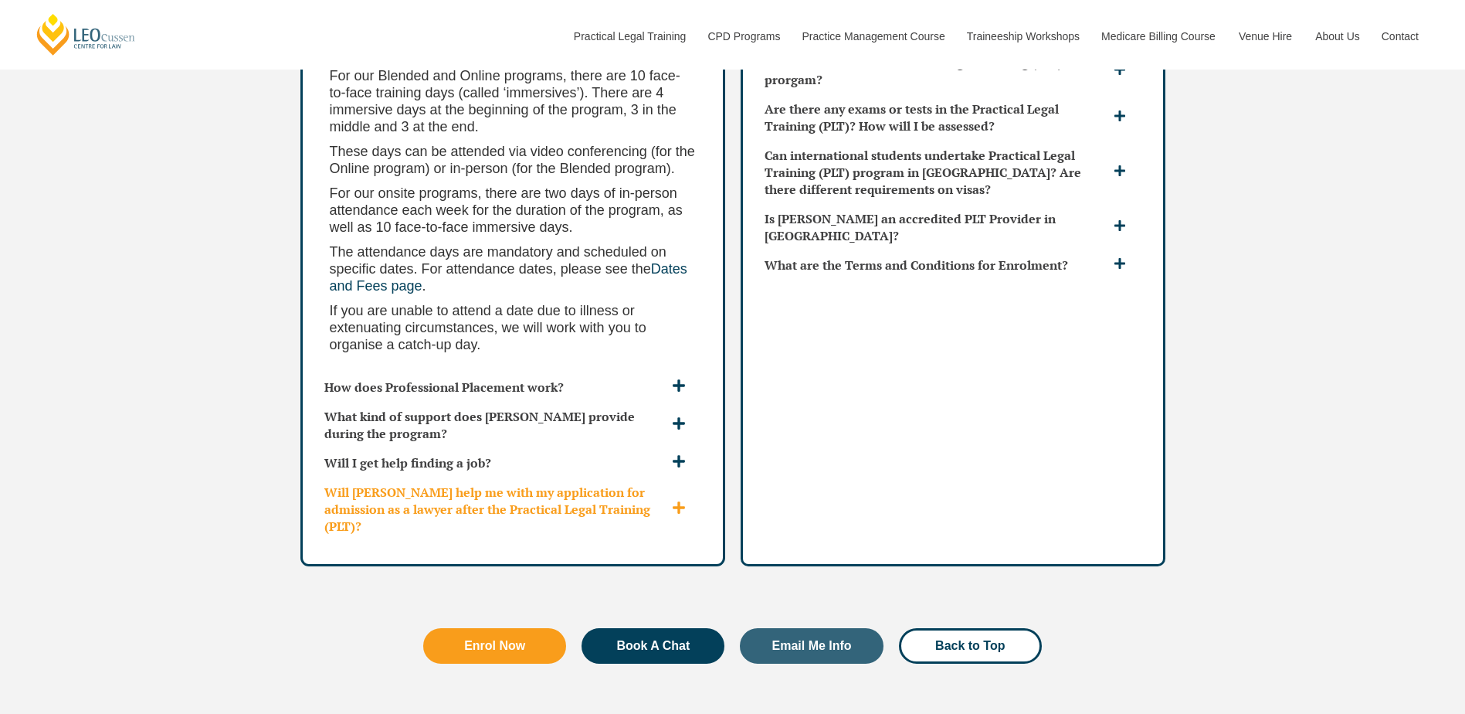
click at [674, 477] on div "Will [PERSON_NAME] help me with my application for admission as a lawyer after …" at bounding box center [512, 508] width 389 height 63
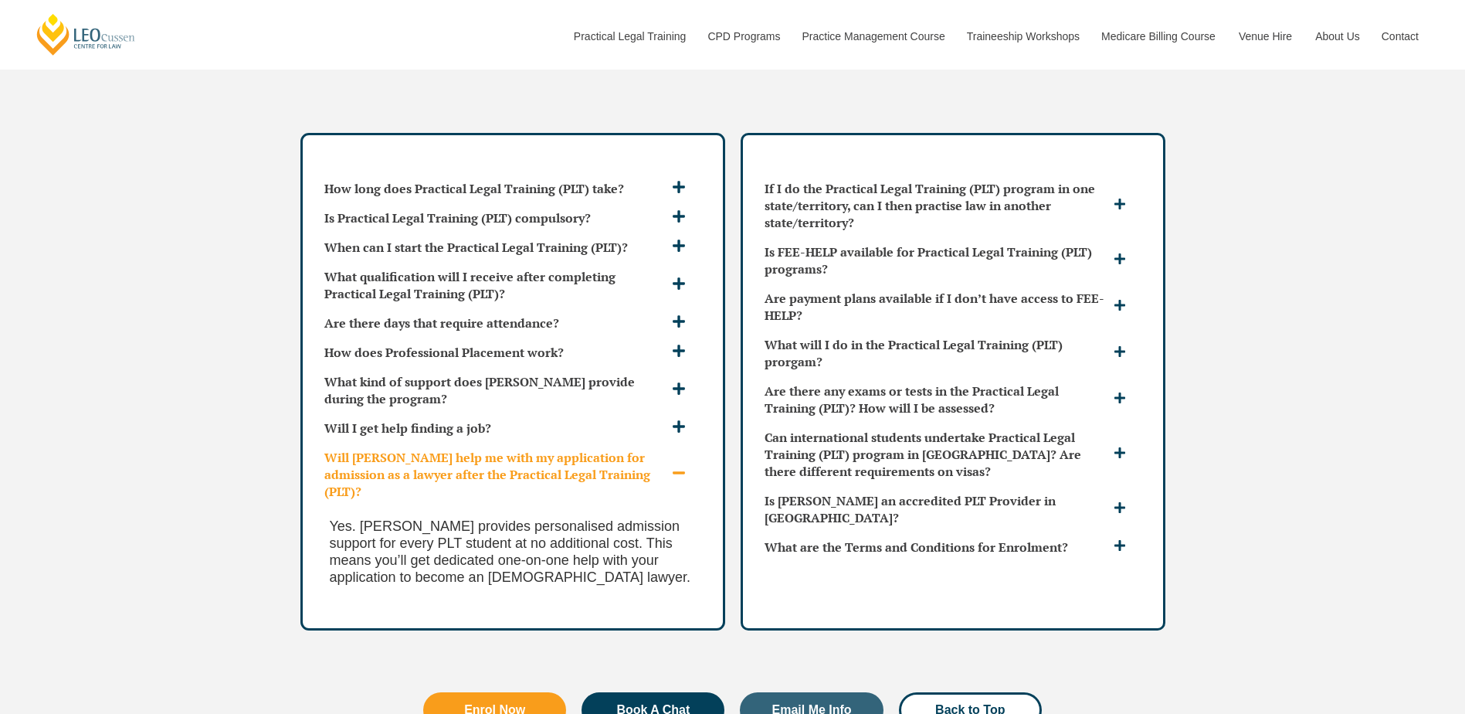
scroll to position [4094, 0]
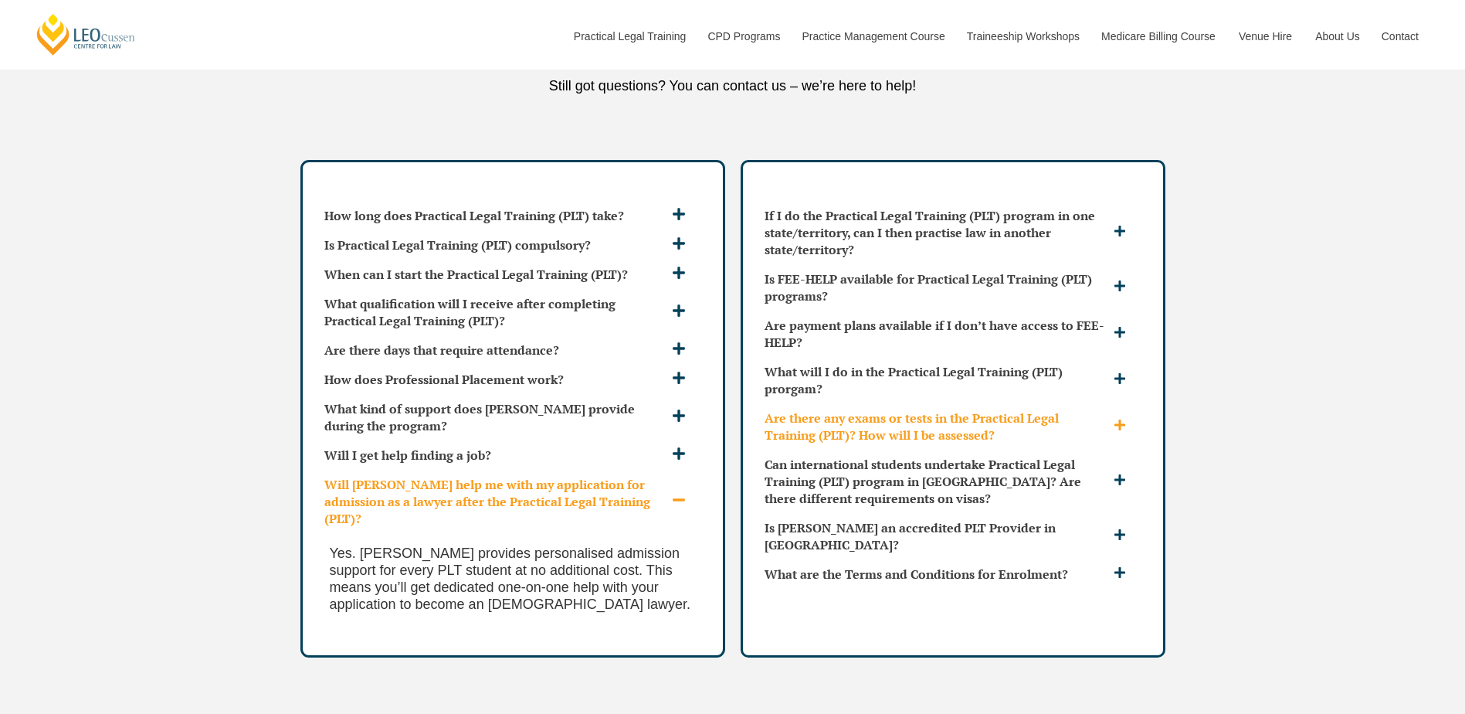
click at [956, 409] on h3 "Are there any exams or tests in the Practical Legal Training (PLT)? How will I …" at bounding box center [937, 426] width 345 height 34
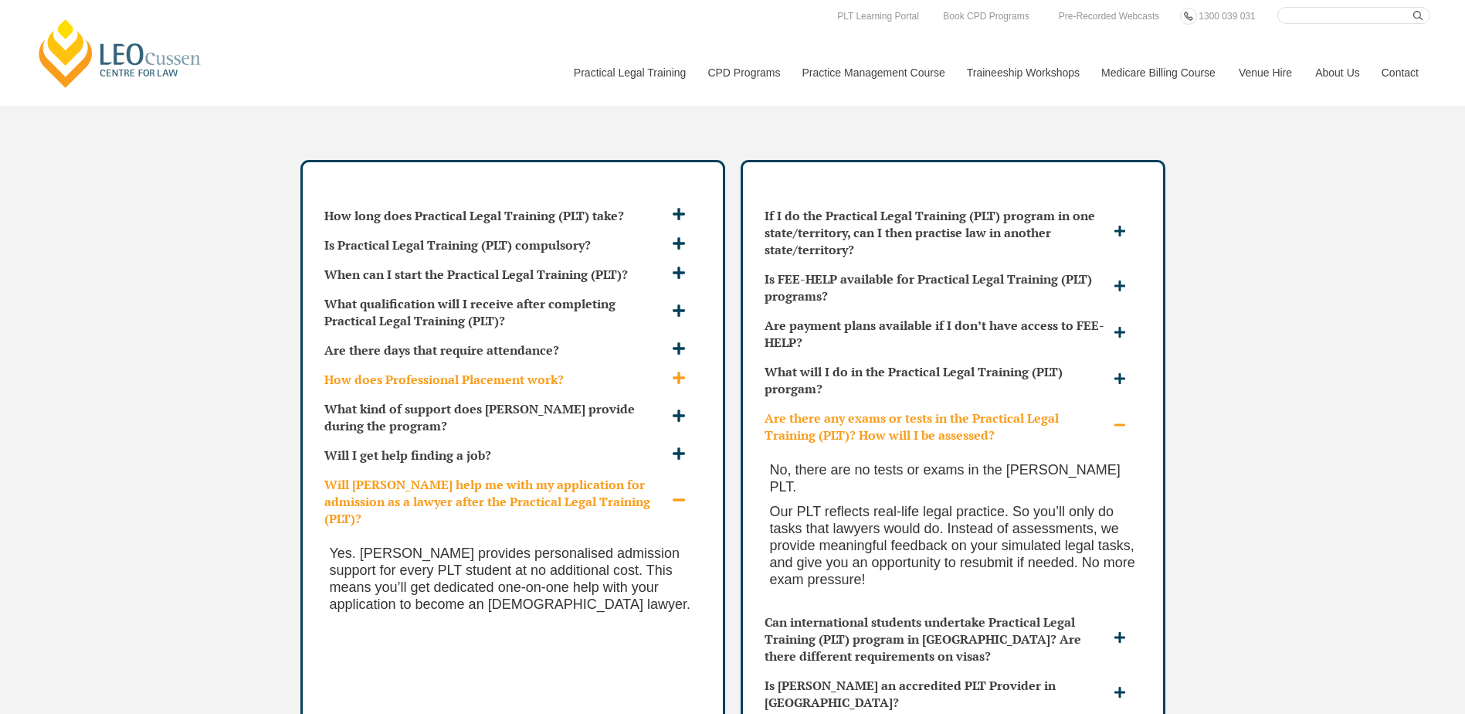
click at [561, 365] on div "How does Professional Placement work?" at bounding box center [512, 379] width 389 height 29
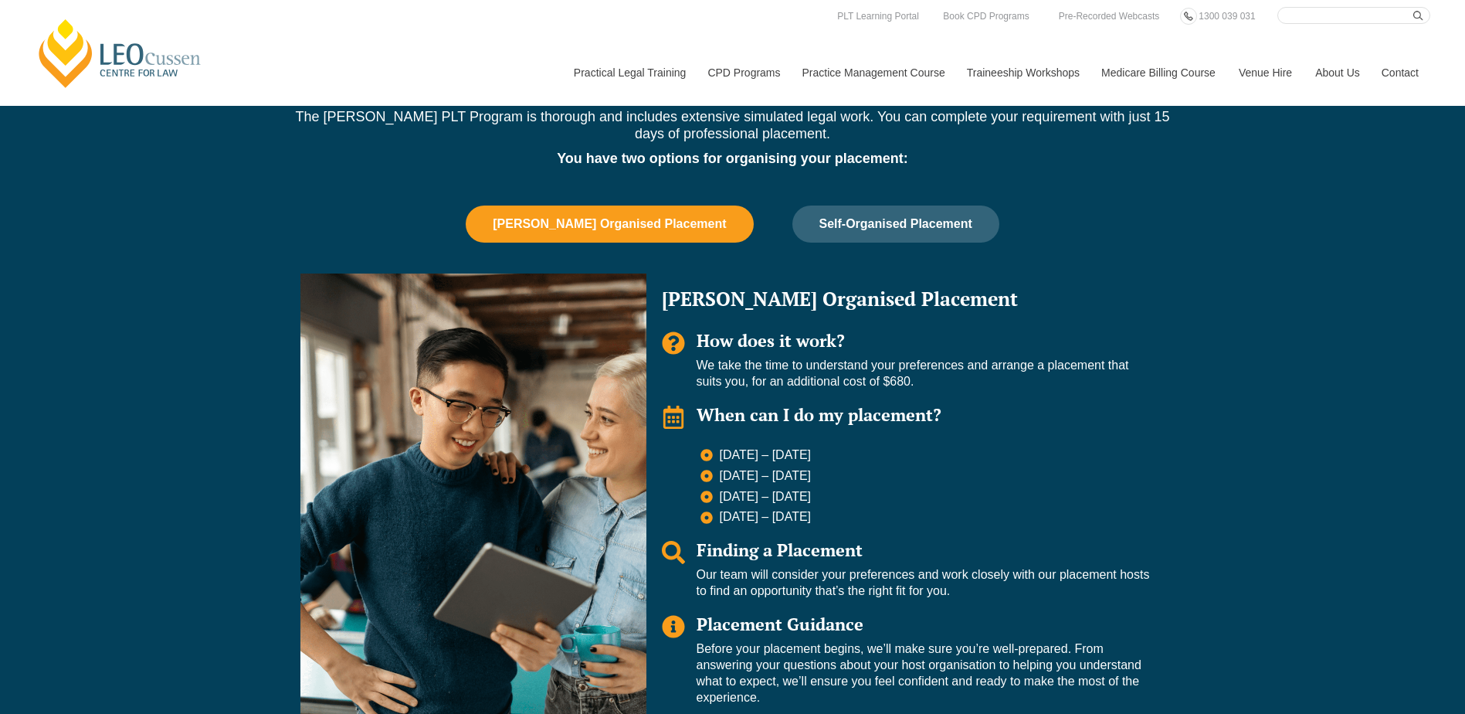
scroll to position [850, 0]
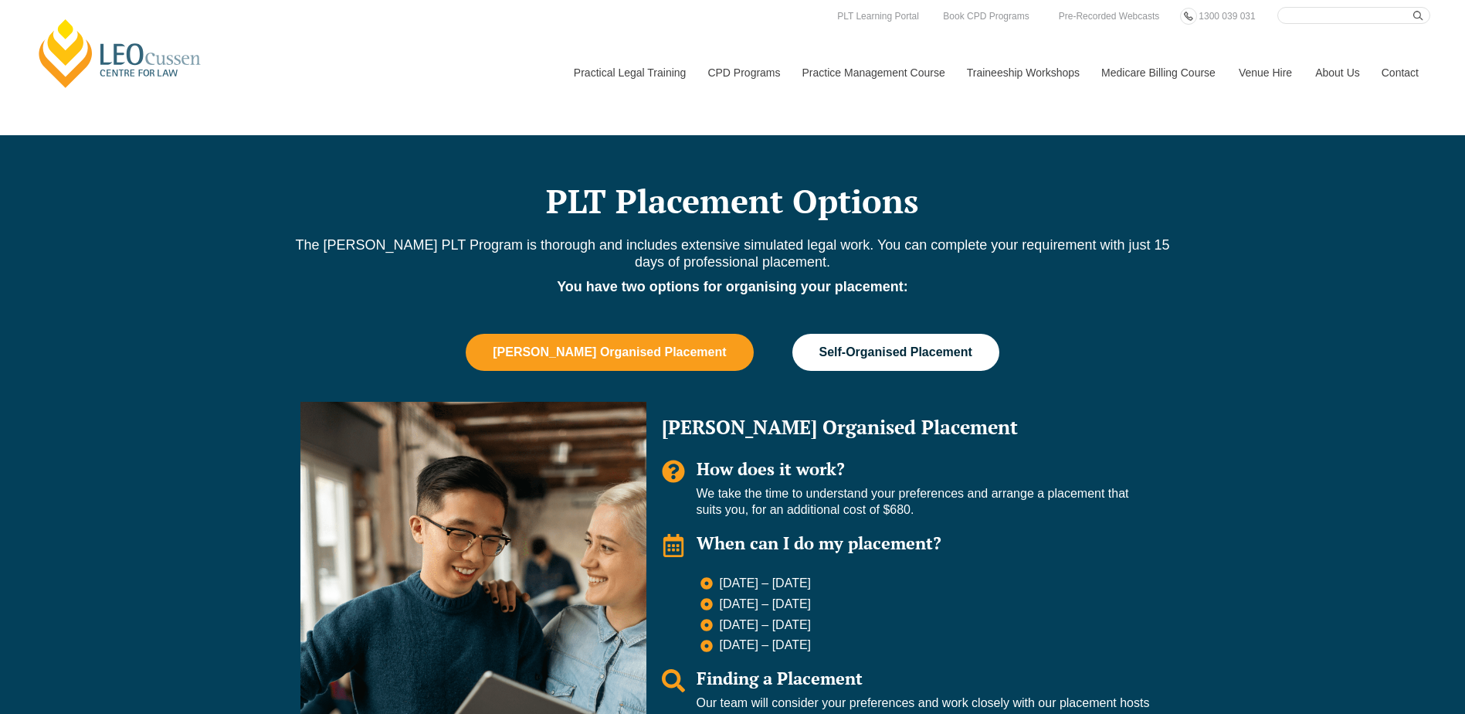
click at [902, 358] on span "Self-Organised Placement" at bounding box center [896, 352] width 153 height 14
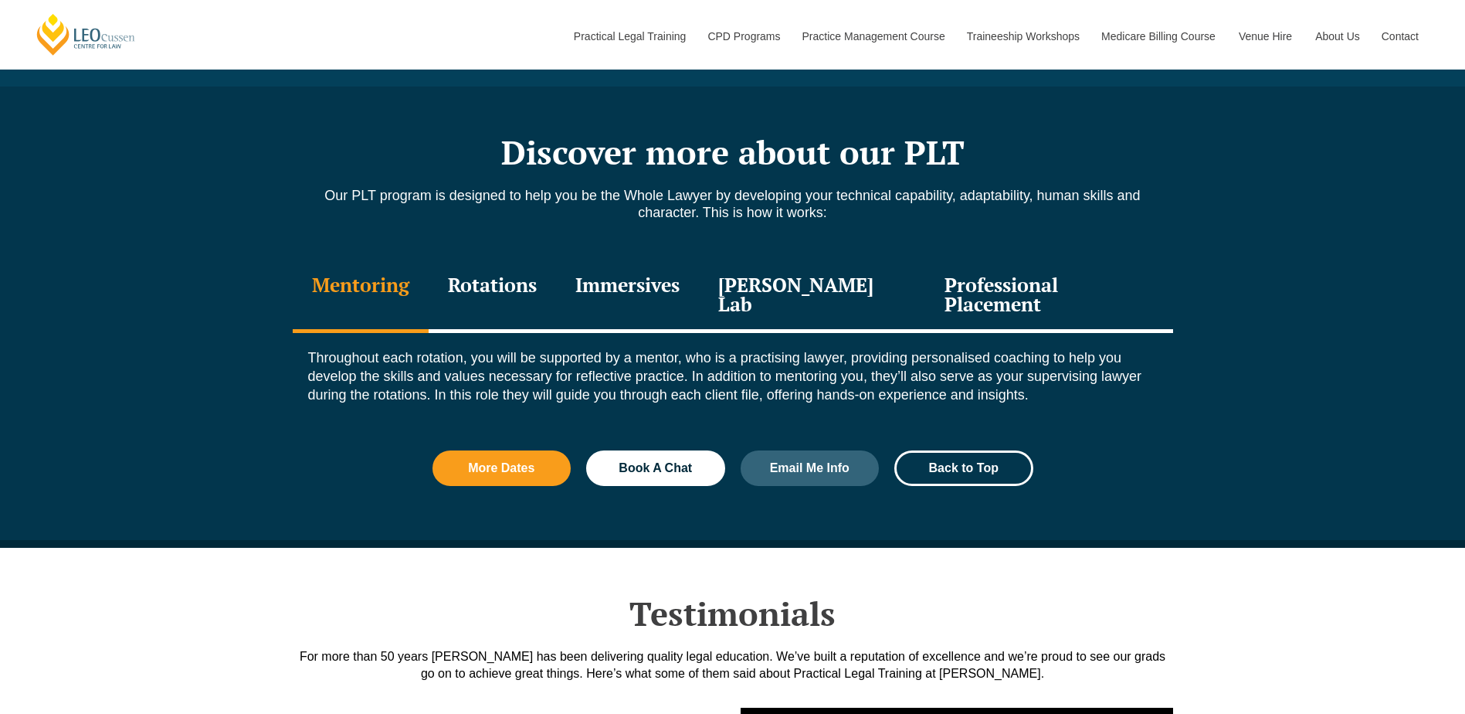
scroll to position [1622, 0]
click at [967, 280] on div "Professional Placement" at bounding box center [1048, 295] width 247 height 73
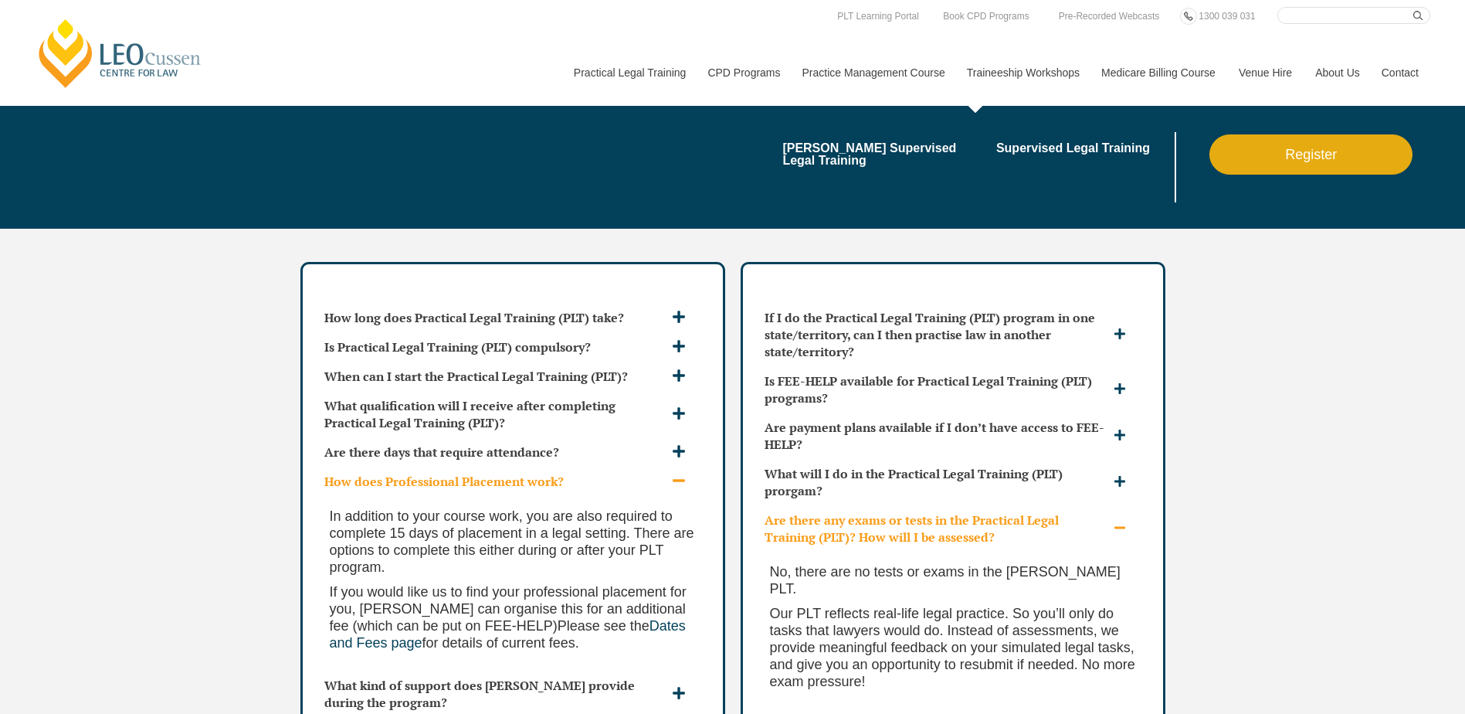
scroll to position [4017, 0]
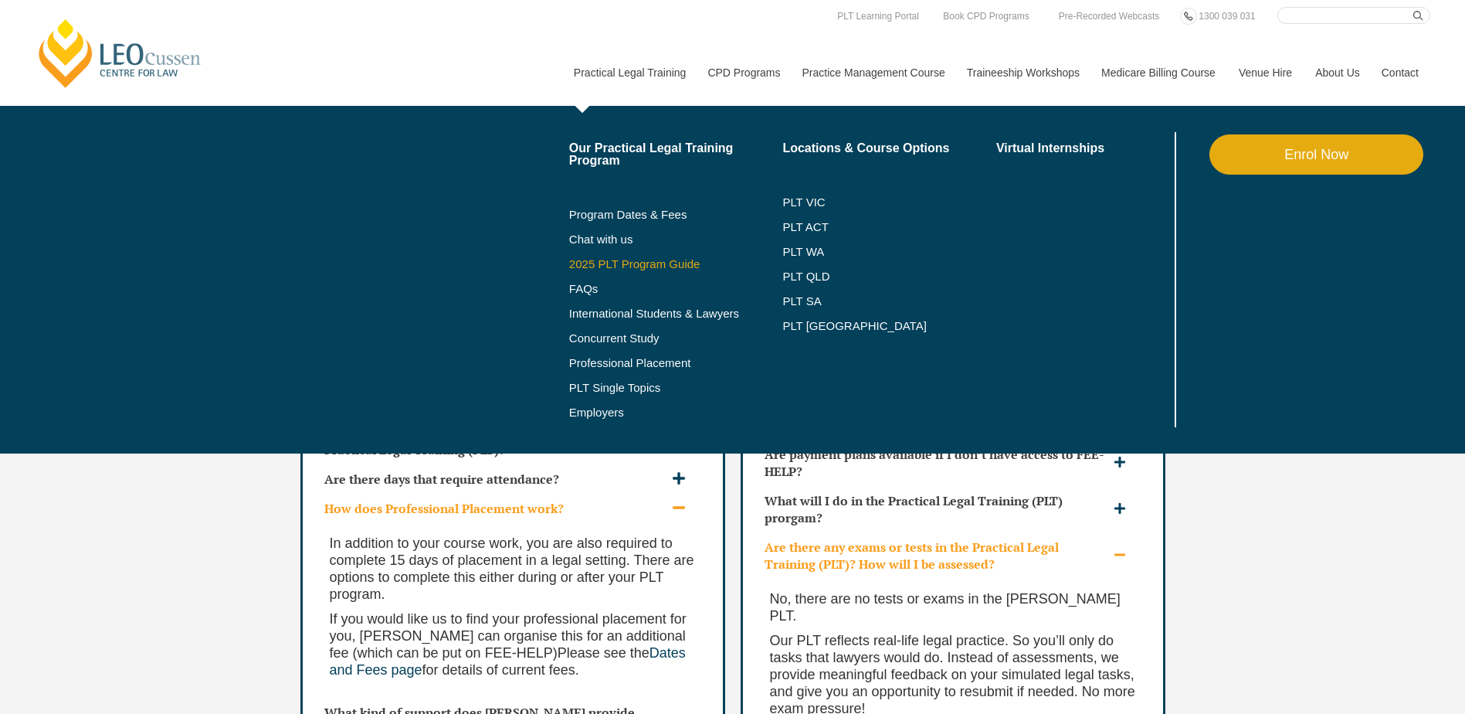
click at [671, 267] on link "2025 PLT Program Guide" at bounding box center [656, 264] width 175 height 12
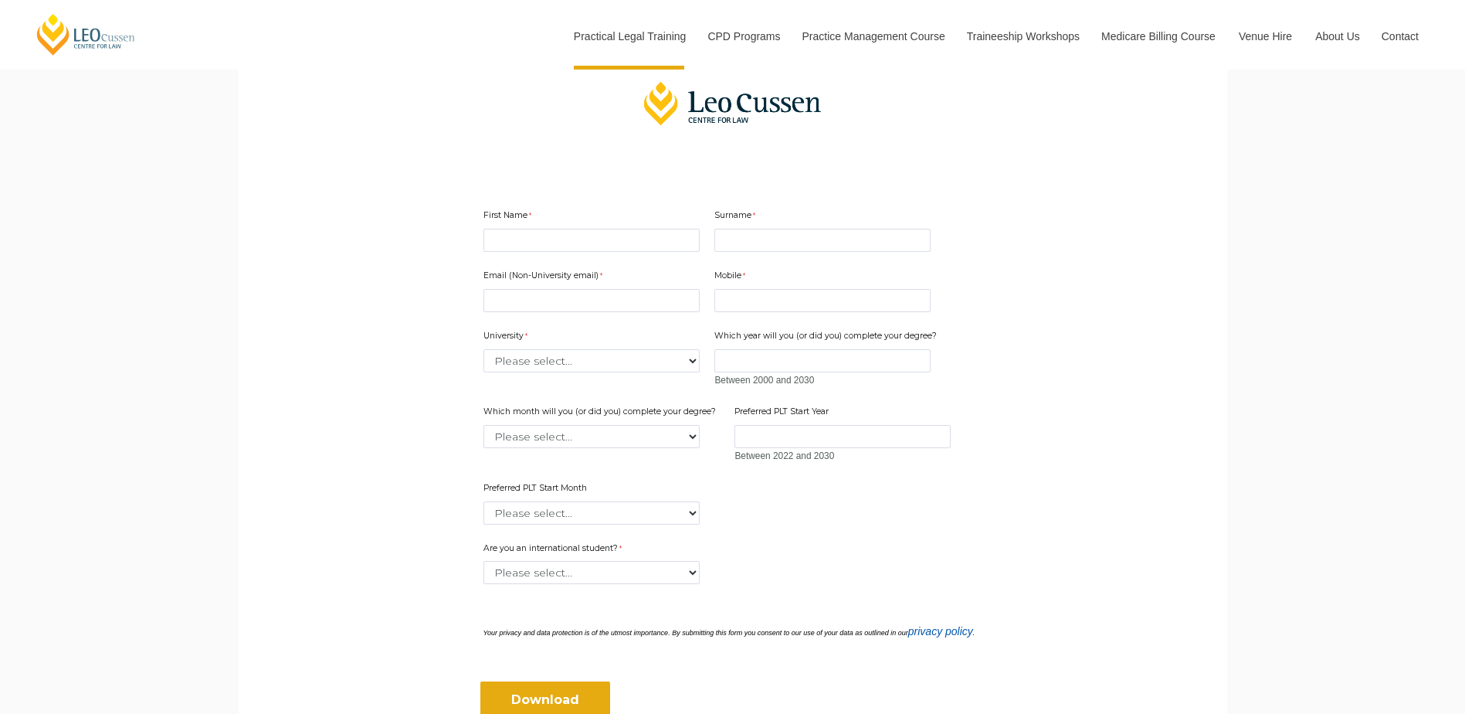
scroll to position [386, 0]
click at [637, 250] on input "First Name" at bounding box center [592, 244] width 216 height 23
type input "Dian"
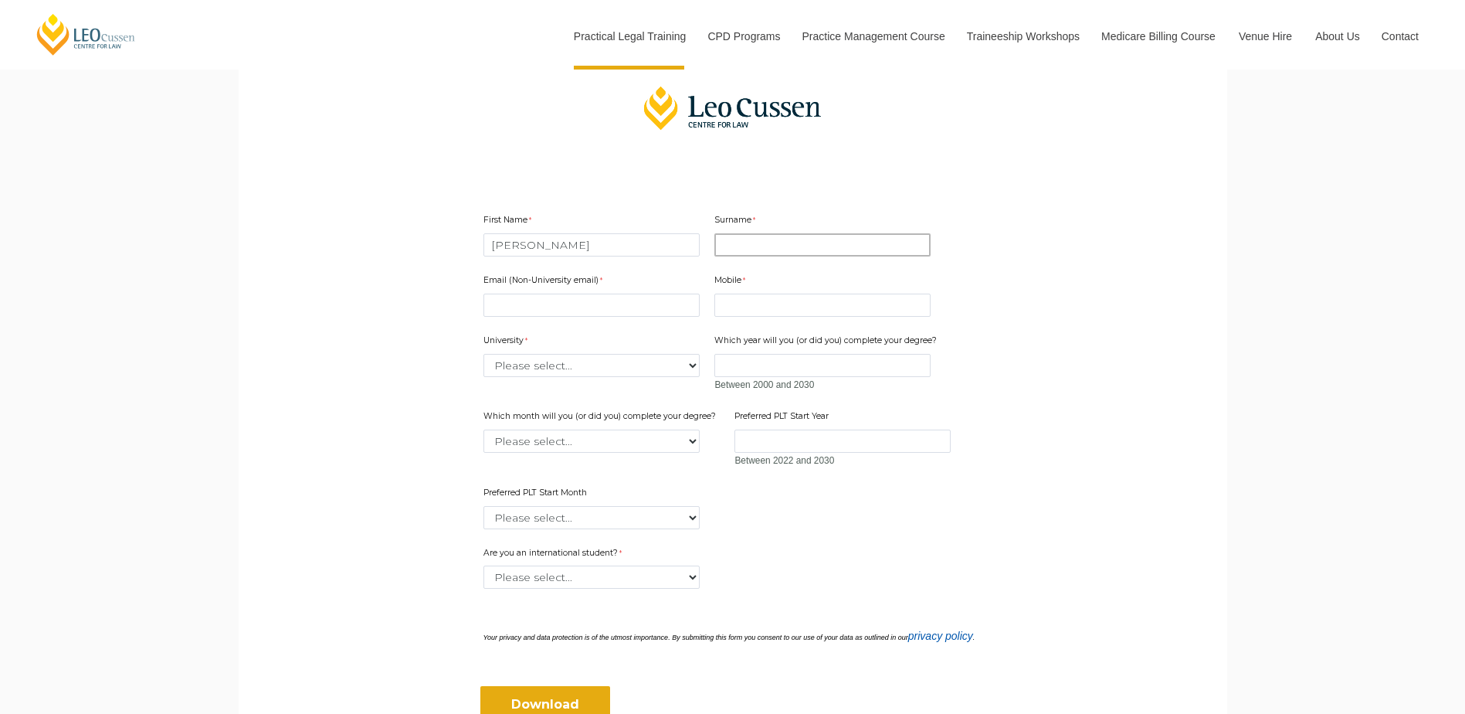
type input "Zhuang"
type input "dian.zhuang@nopta.gov.au"
type input "0416985252"
click at [683, 365] on select "Please select... Australian Catholic University Australian National University …" at bounding box center [592, 365] width 216 height 23
select select "tfa_2194"
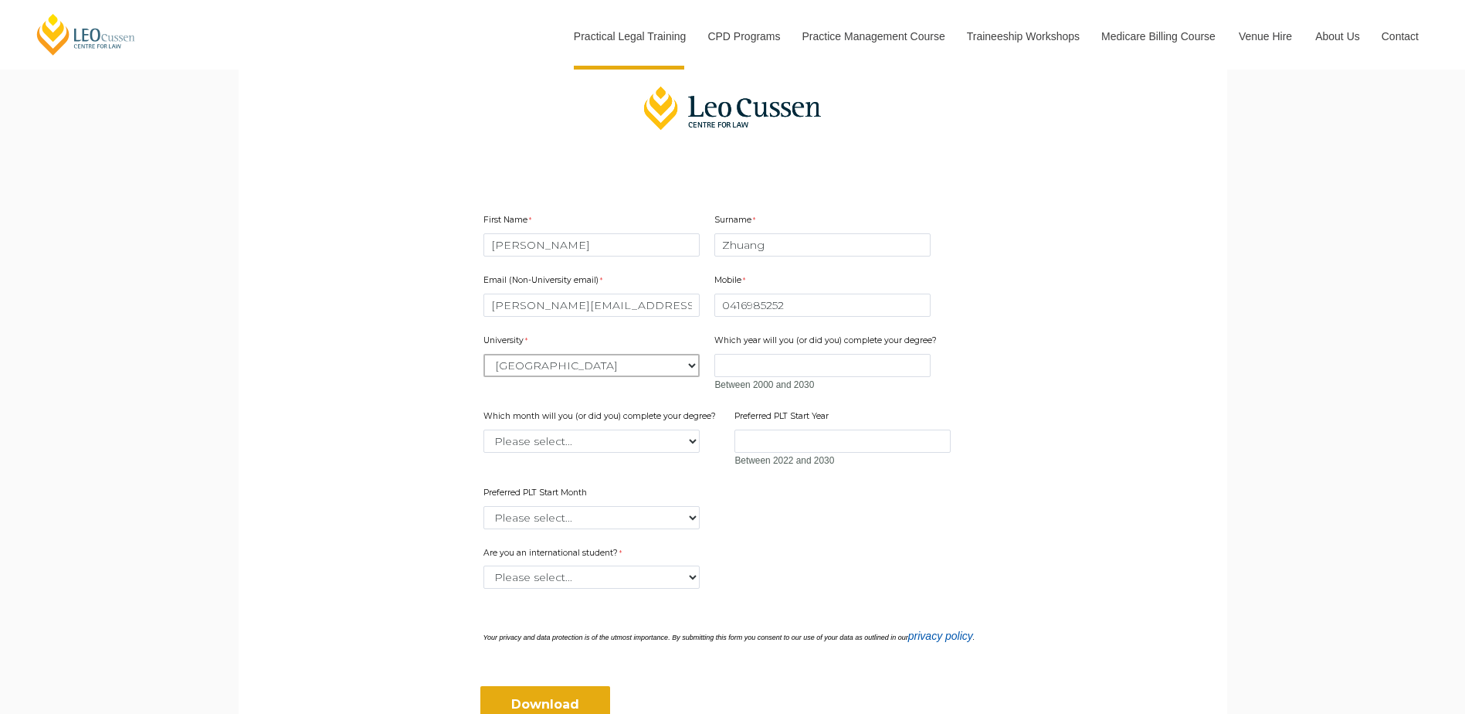
click at [484, 354] on select "Please select... Australian Catholic University Australian National University …" at bounding box center [592, 365] width 216 height 23
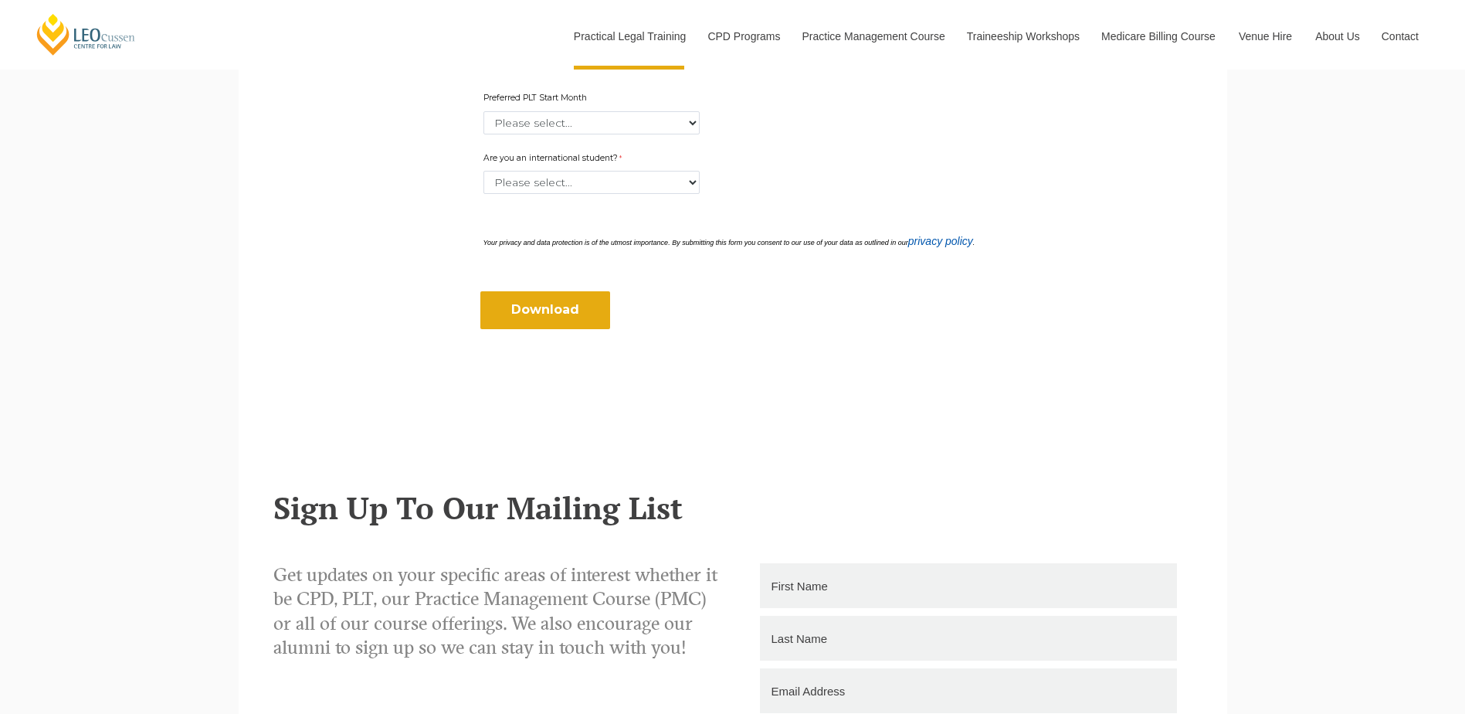
scroll to position [773, 0]
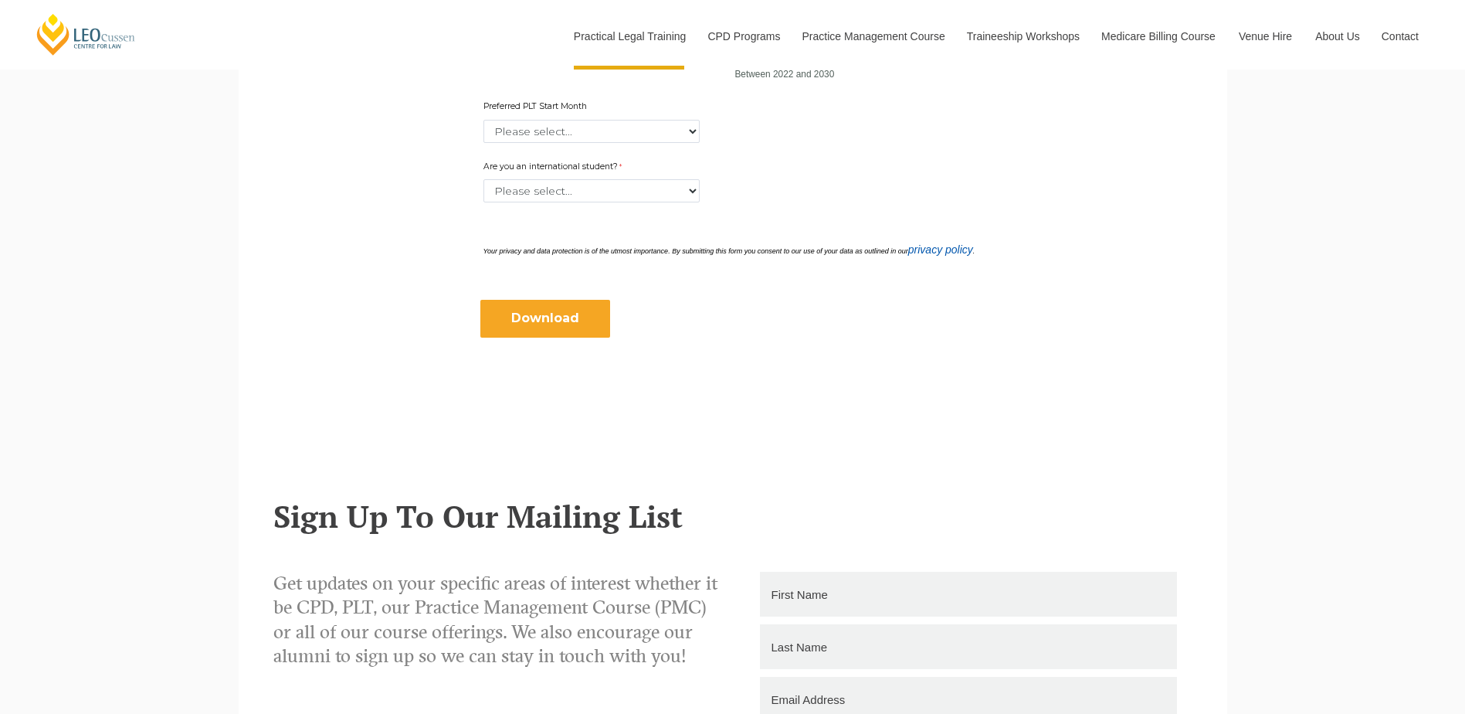
click at [548, 313] on input "Download" at bounding box center [545, 318] width 130 height 37
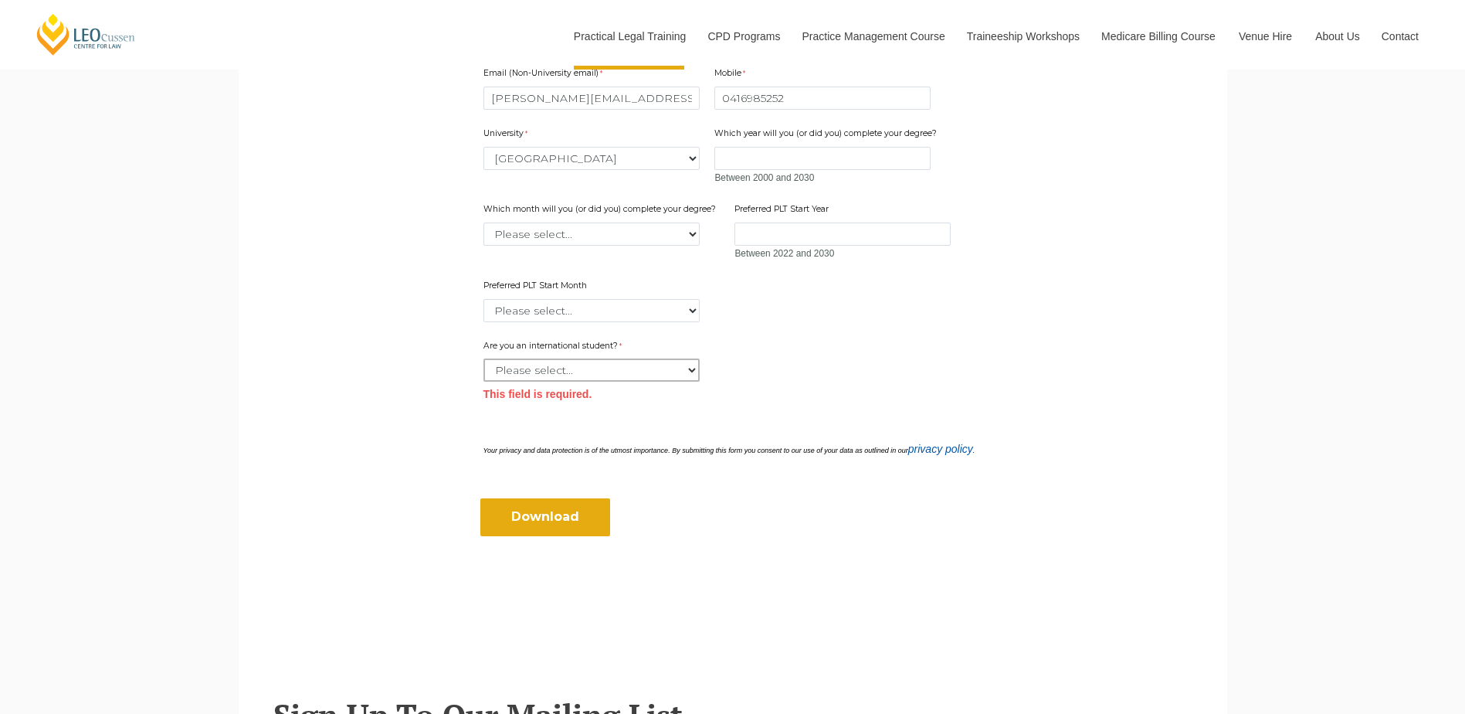
scroll to position [565, 0]
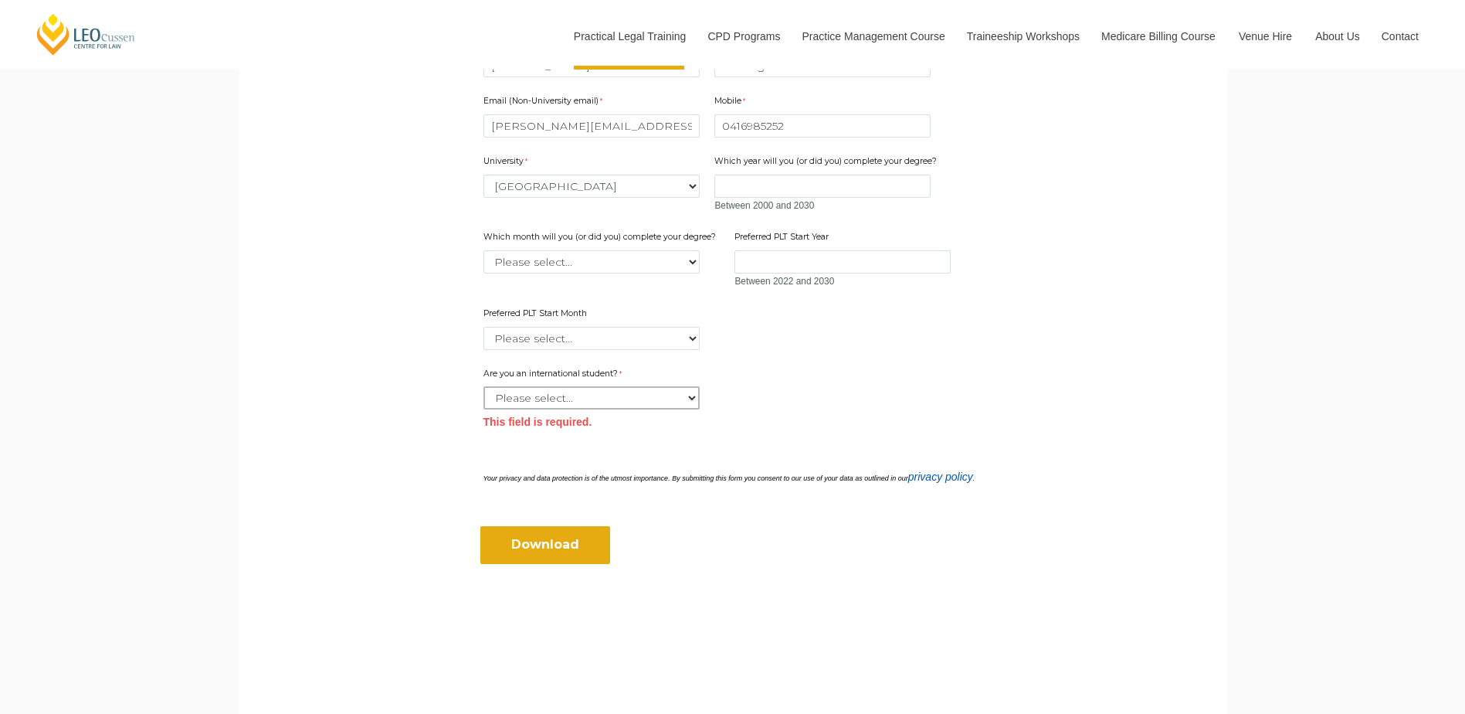
click at [596, 399] on select "Please select... Yes No" at bounding box center [592, 397] width 216 height 23
select select "tfa_60"
click at [484, 386] on select "Please select... Yes No" at bounding box center [592, 397] width 216 height 23
click at [543, 539] on input "Download" at bounding box center [545, 544] width 130 height 37
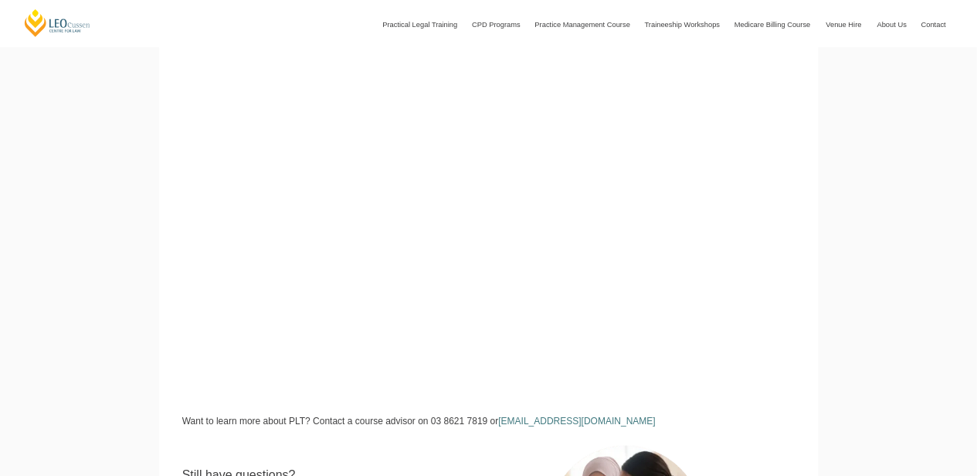
scroll to position [232, 0]
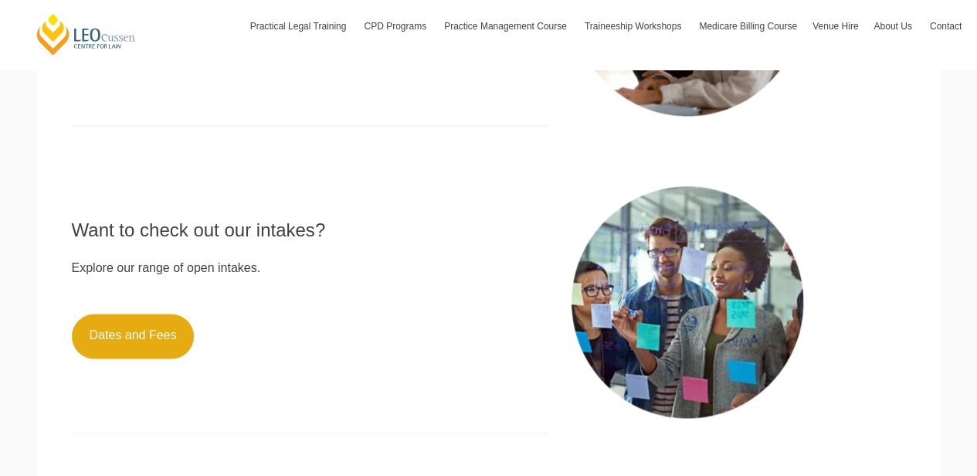
scroll to position [891, 0]
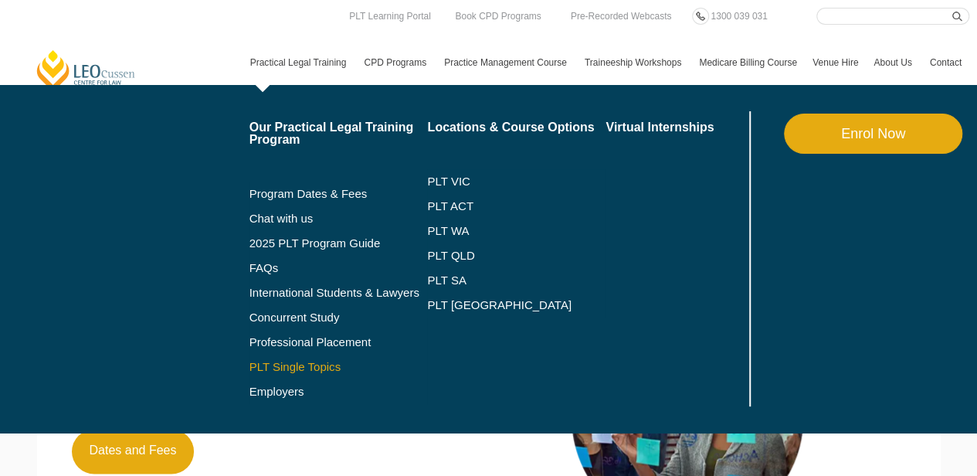
click at [321, 368] on link "PLT Single Topics" at bounding box center [339, 367] width 178 height 12
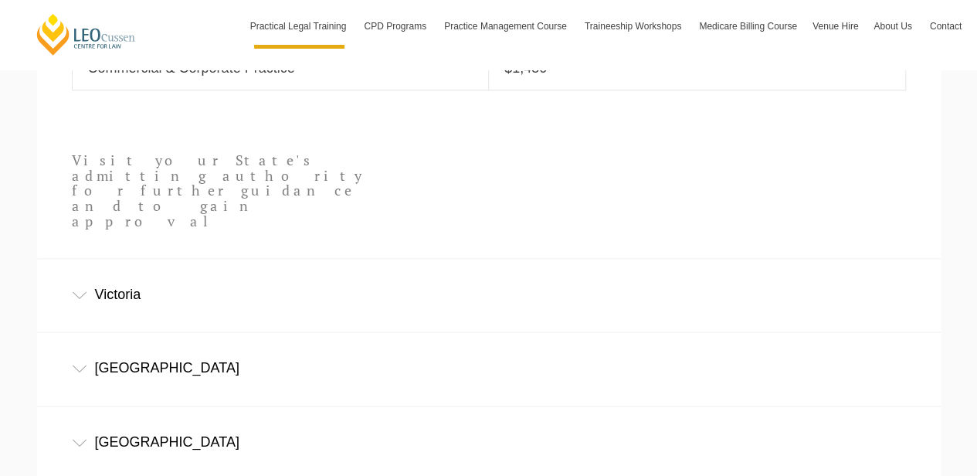
scroll to position [927, 0]
click at [138, 258] on div "Victoria" at bounding box center [489, 294] width 904 height 72
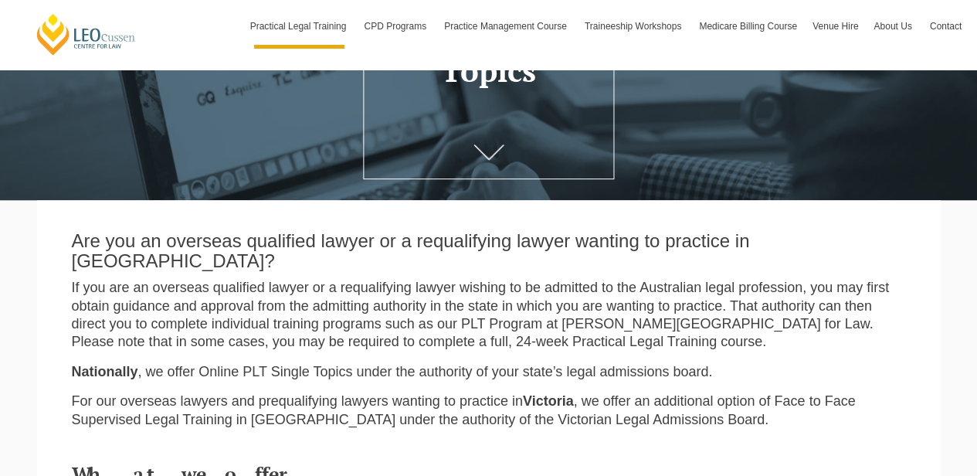
scroll to position [144, 0]
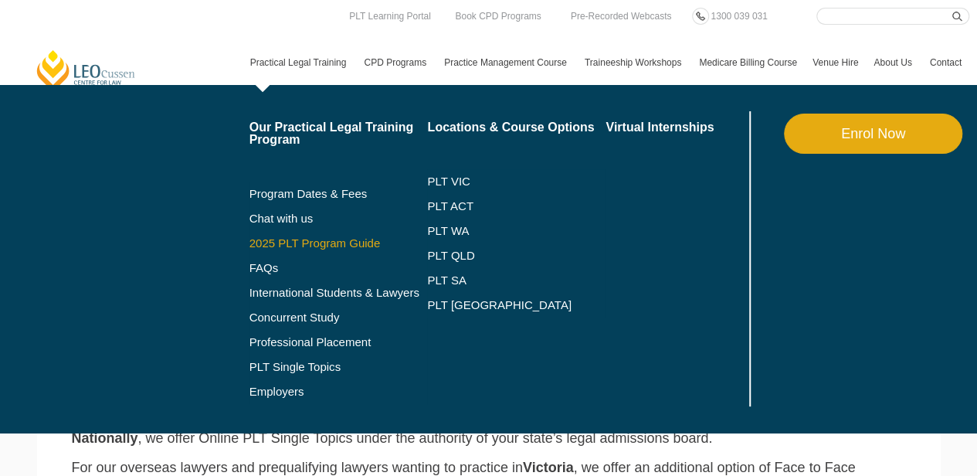
click at [302, 243] on link "2025 PLT Program Guide" at bounding box center [320, 243] width 140 height 12
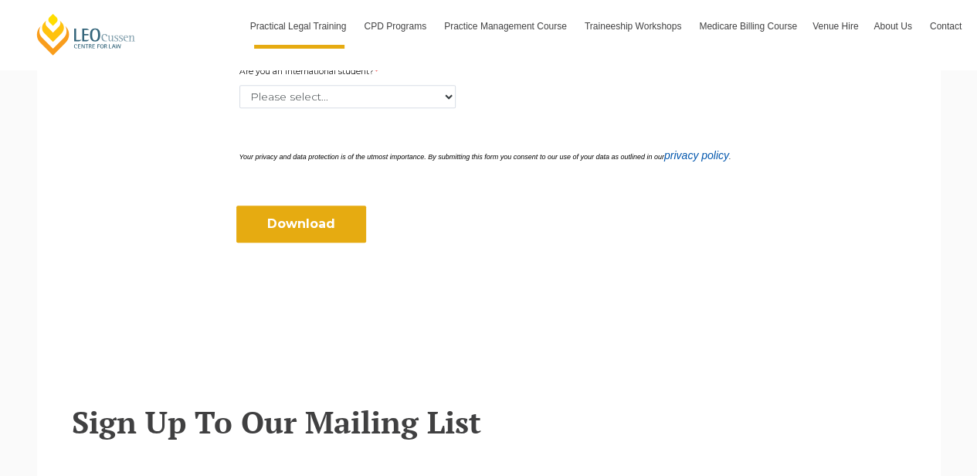
scroll to position [530, 0]
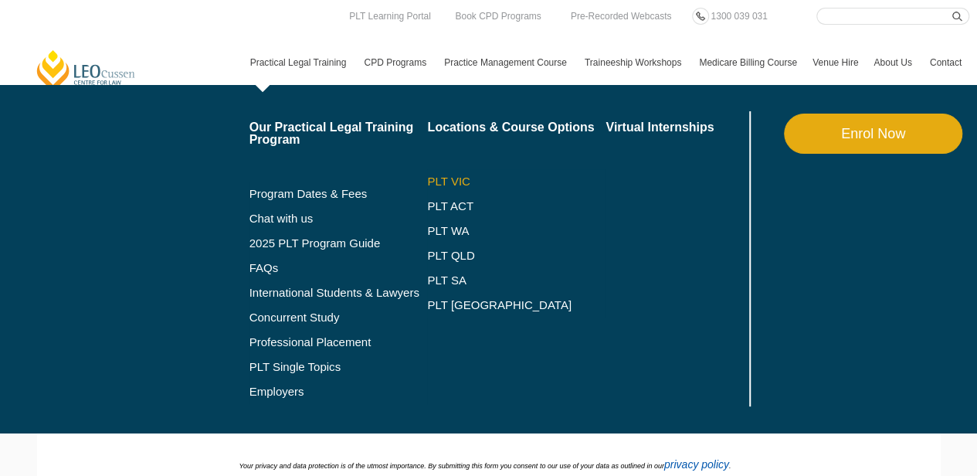
click at [456, 185] on link "PLT VIC" at bounding box center [516, 181] width 178 height 12
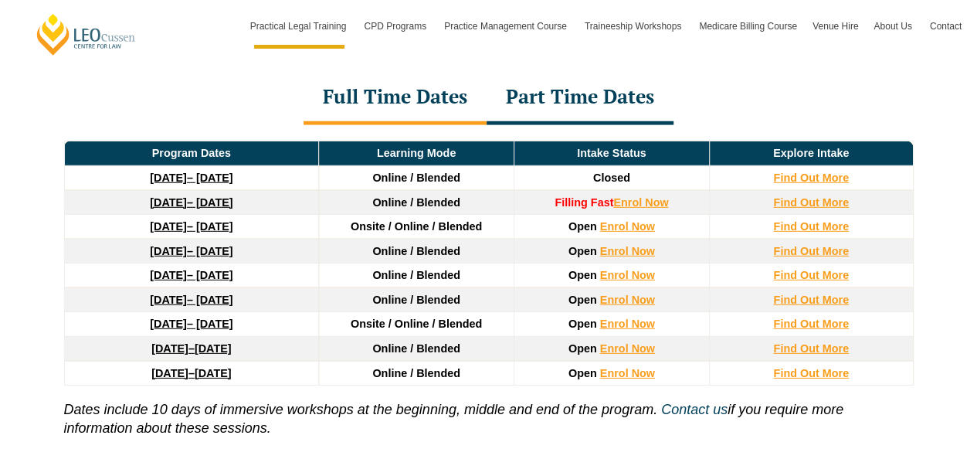
scroll to position [2163, 0]
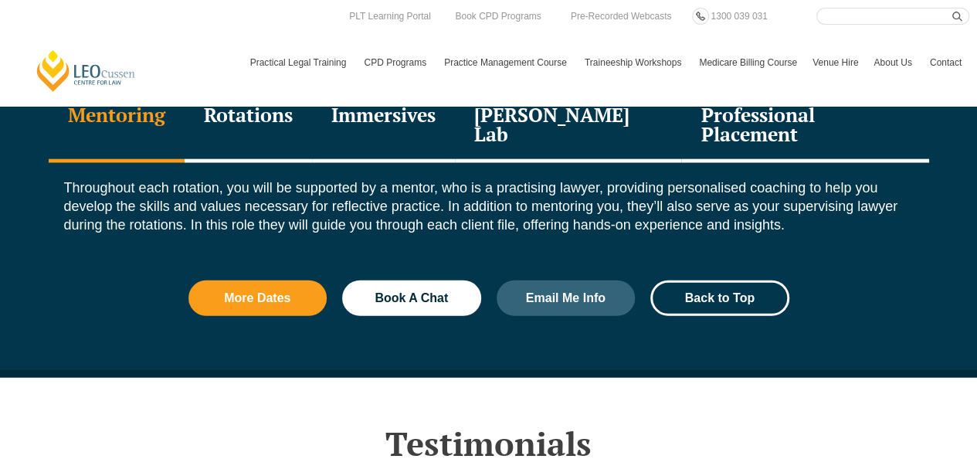
scroll to position [1802, 0]
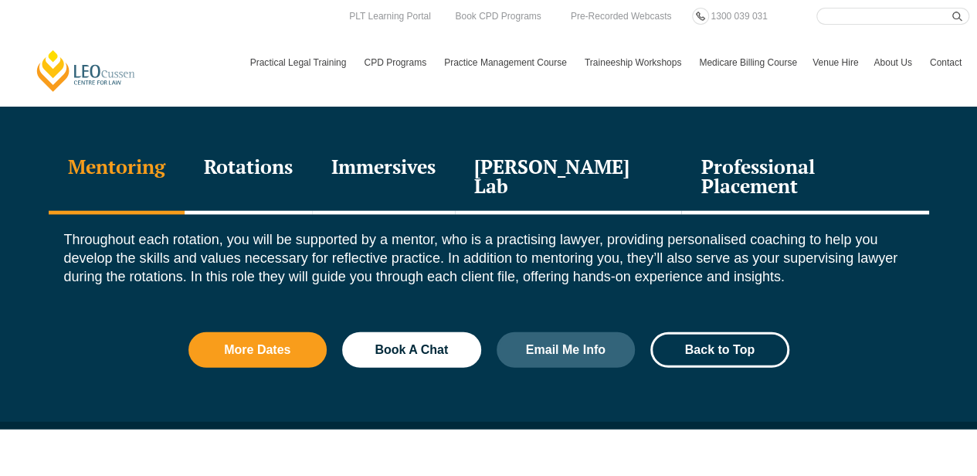
click at [263, 161] on div "Rotations" at bounding box center [248, 177] width 127 height 73
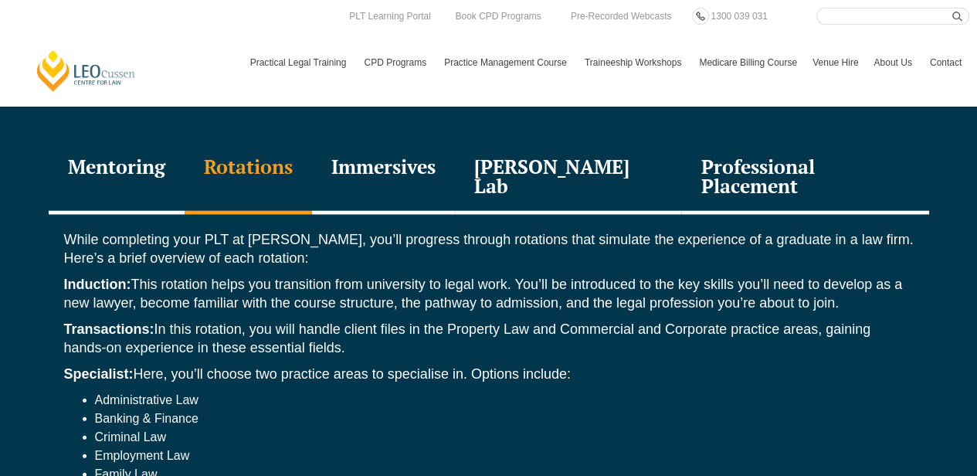
drag, startPoint x: 416, startPoint y: 168, endPoint x: 442, endPoint y: 173, distance: 26.7
click at [416, 168] on div "Immersives" at bounding box center [383, 177] width 143 height 73
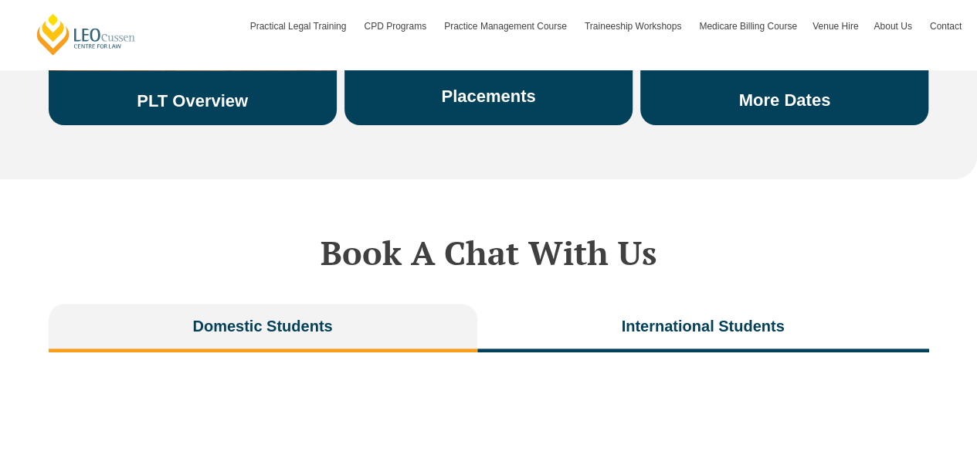
scroll to position [3193, 0]
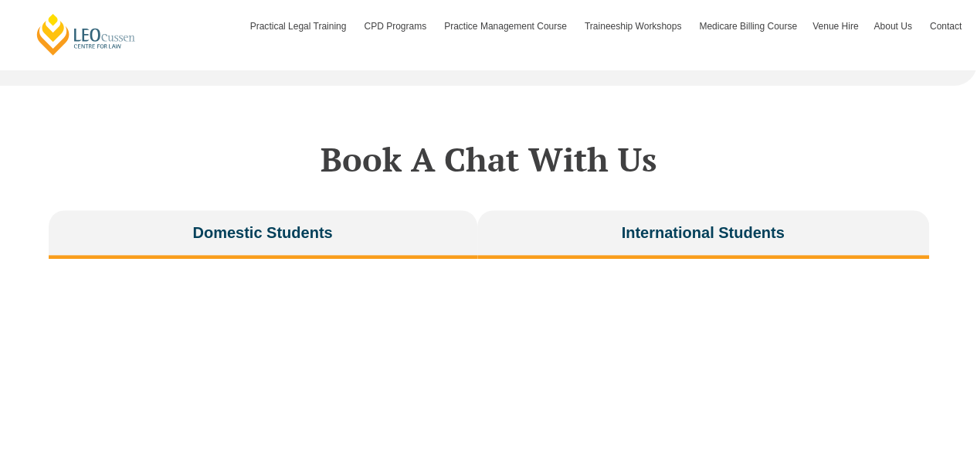
click at [677, 222] on span "International Students" at bounding box center [702, 233] width 163 height 22
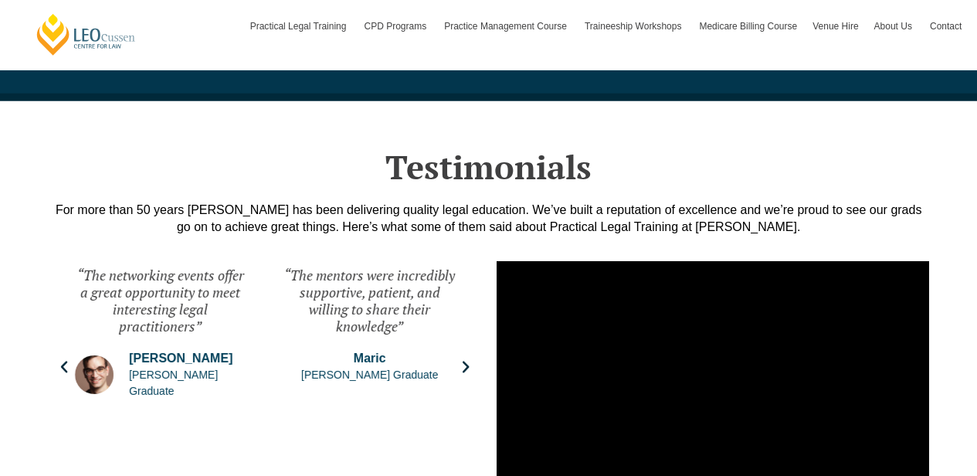
scroll to position [2111, 0]
